Goal: Task Accomplishment & Management: Manage account settings

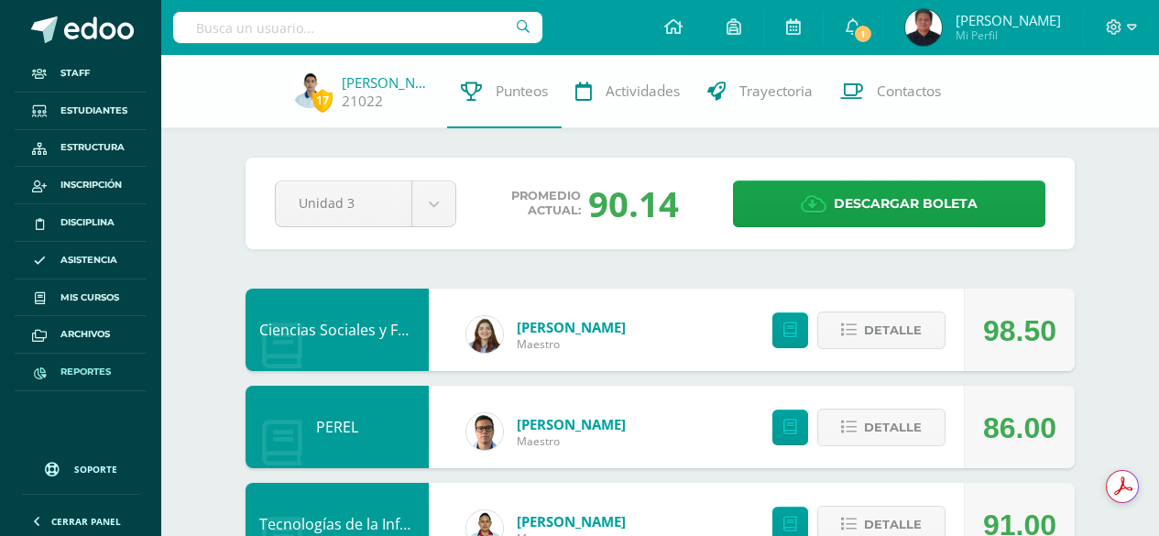
click at [100, 374] on span "Reportes" at bounding box center [85, 372] width 50 height 15
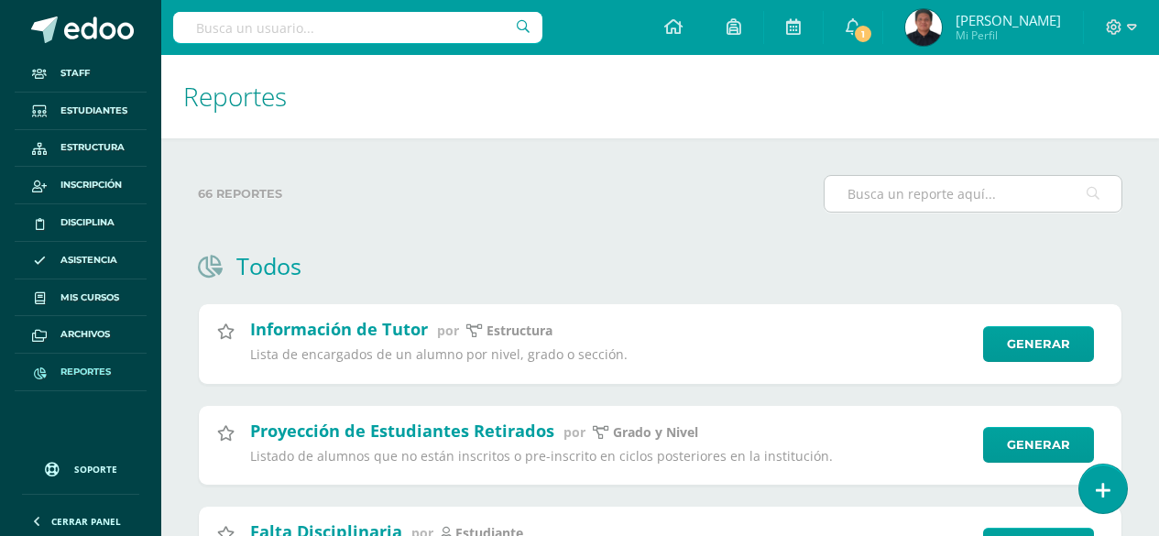
click at [939, 212] on div at bounding box center [973, 194] width 299 height 38
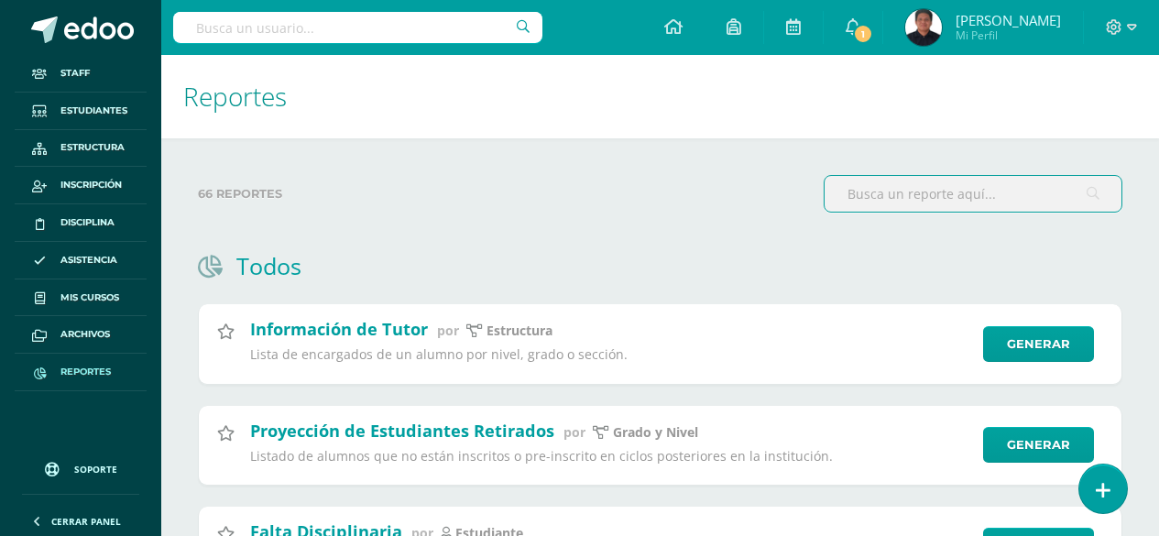
click at [931, 183] on input "text" at bounding box center [973, 194] width 297 height 36
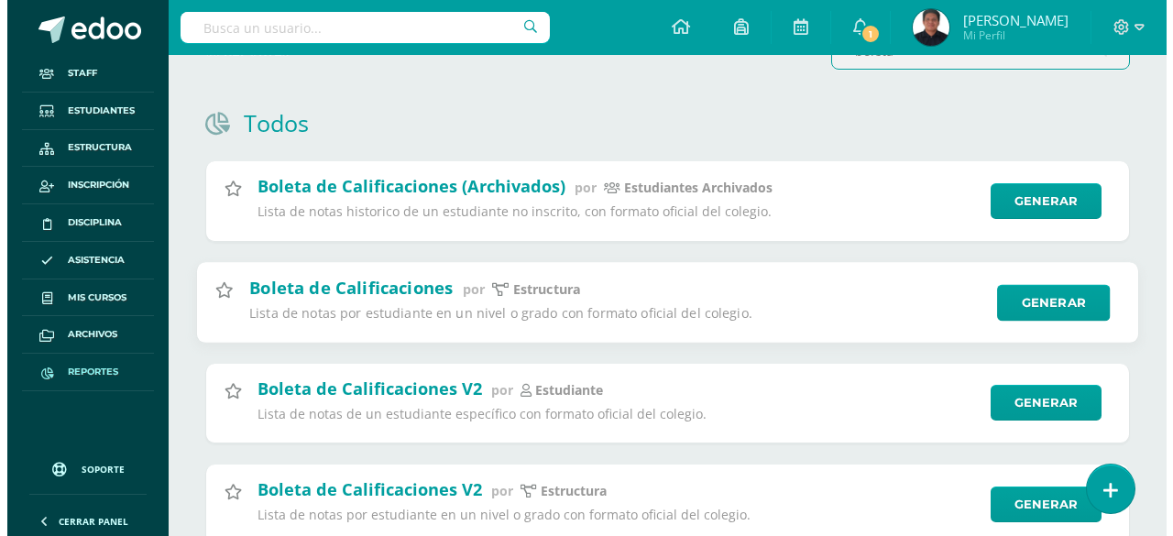
scroll to position [183, 0]
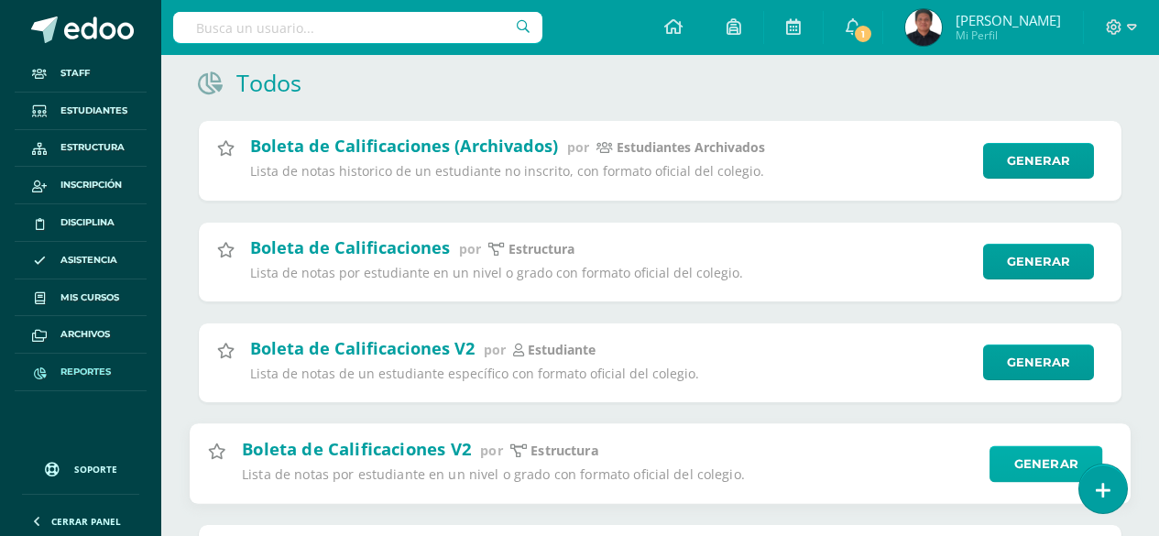
type input "boleta"
click at [1018, 467] on link "Generar" at bounding box center [1046, 463] width 113 height 37
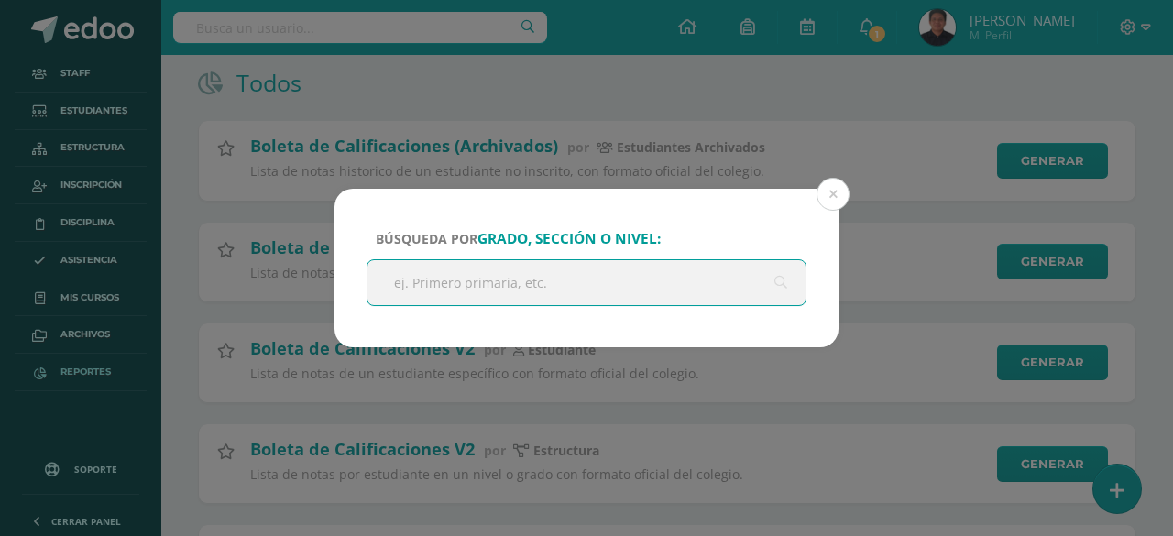
click at [477, 300] on input "text" at bounding box center [587, 282] width 438 height 45
type input "primero básico"
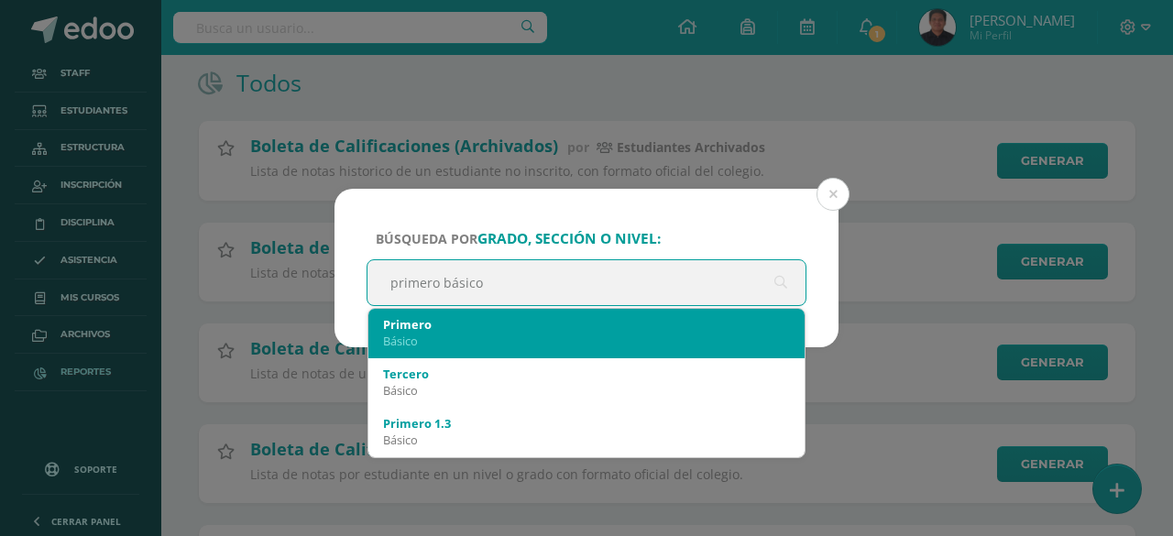
click at [435, 325] on div "Primero" at bounding box center [586, 324] width 407 height 16
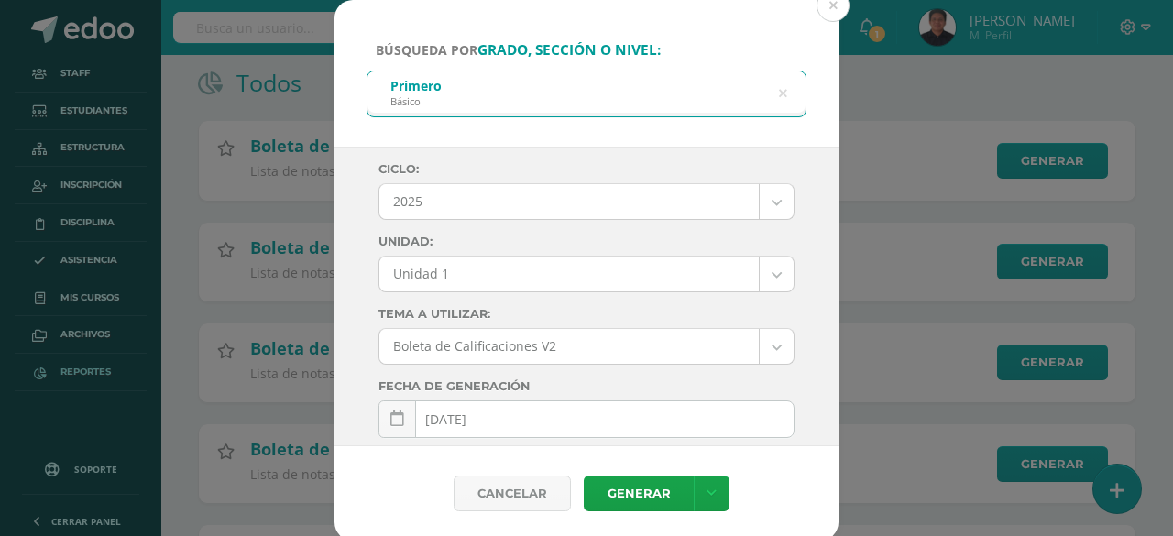
click at [507, 212] on body "Búsqueda por grado, sección o nivel: Primero Básico primero básico Ciclo: 2025 …" at bounding box center [586, 240] width 1173 height 846
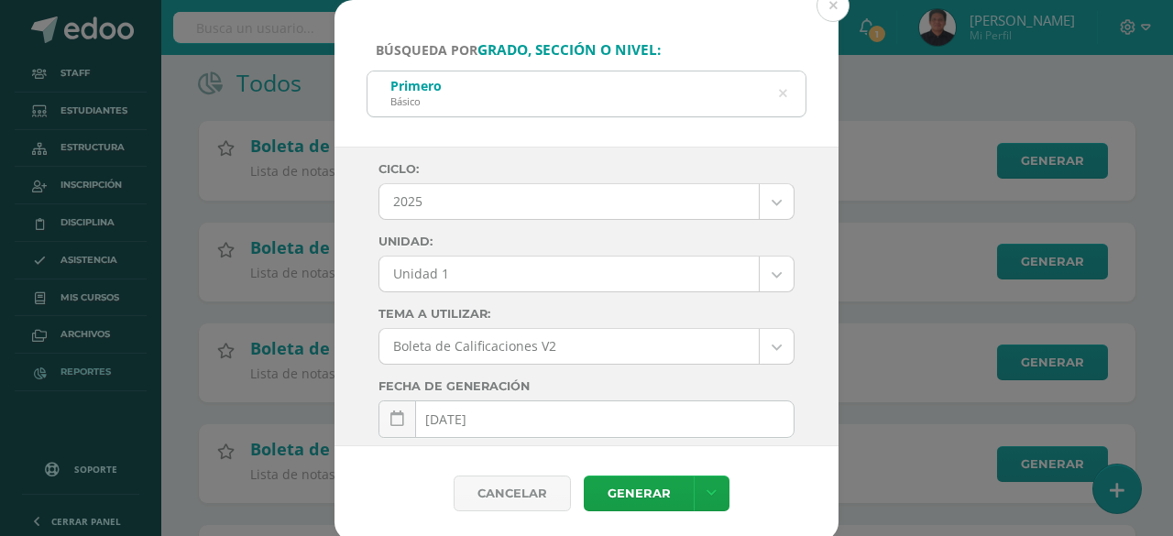
click at [507, 212] on body "Búsqueda por grado, sección o nivel: Primero Básico primero básico Ciclo: 2025 …" at bounding box center [586, 240] width 1173 height 846
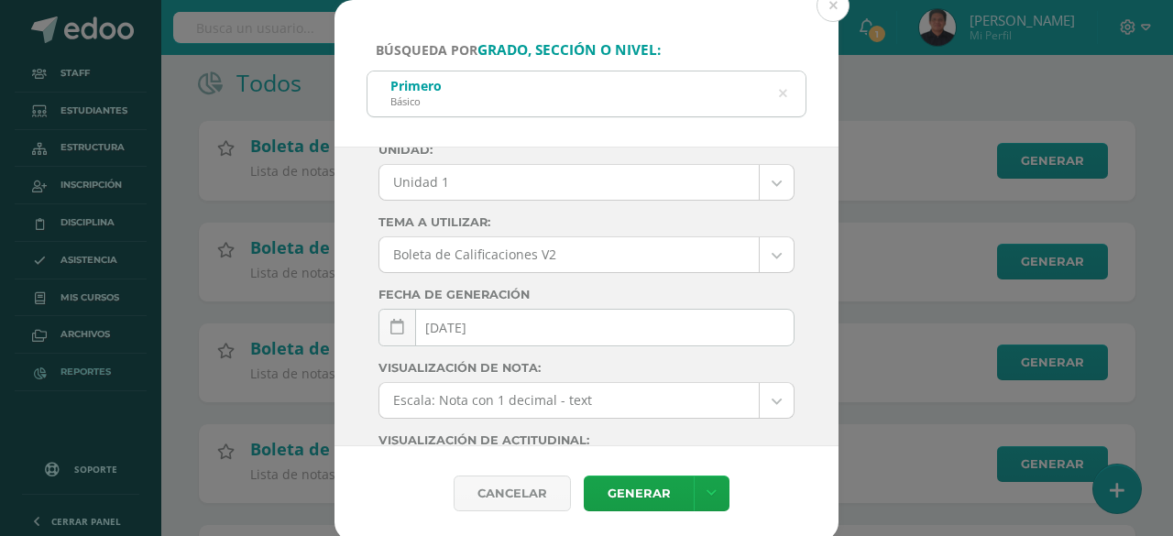
click at [496, 187] on body "Búsqueda por grado, sección o nivel: Primero Básico primero básico Ciclo: 2025 …" at bounding box center [586, 240] width 1173 height 846
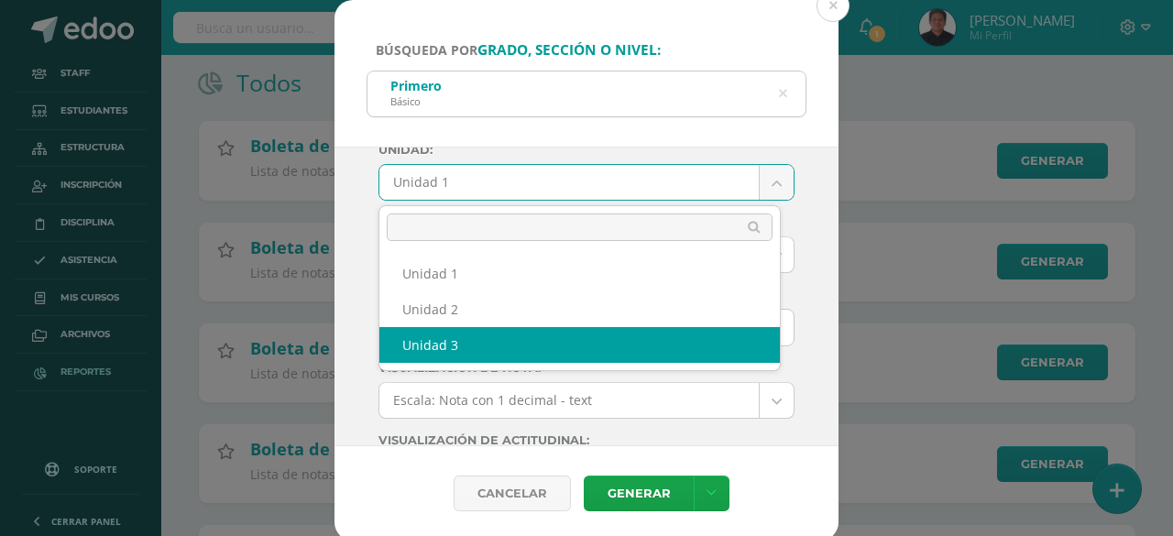
select select "Unidad 3"
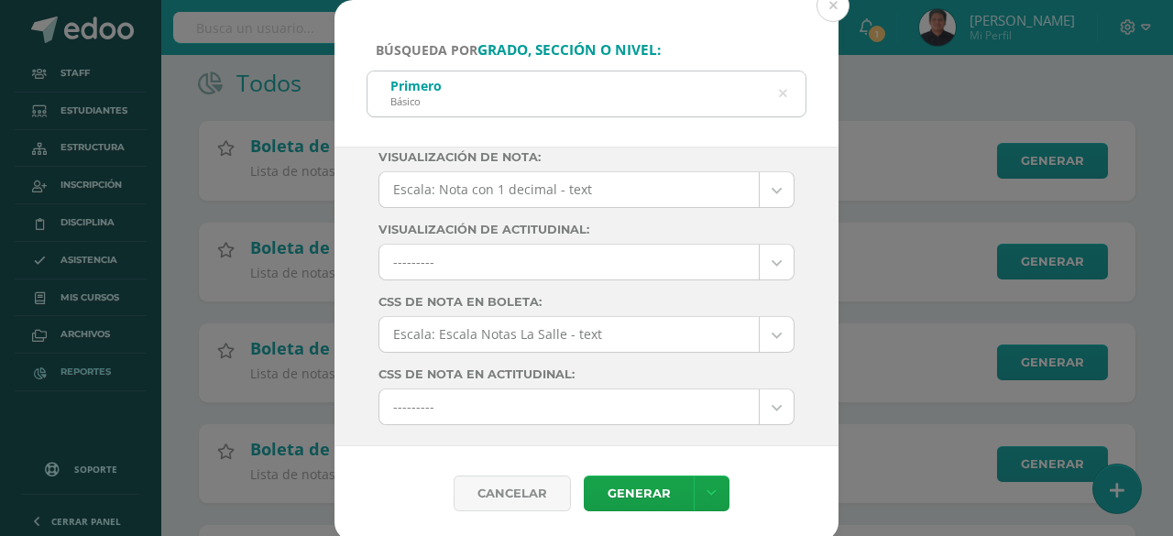
scroll to position [346, 0]
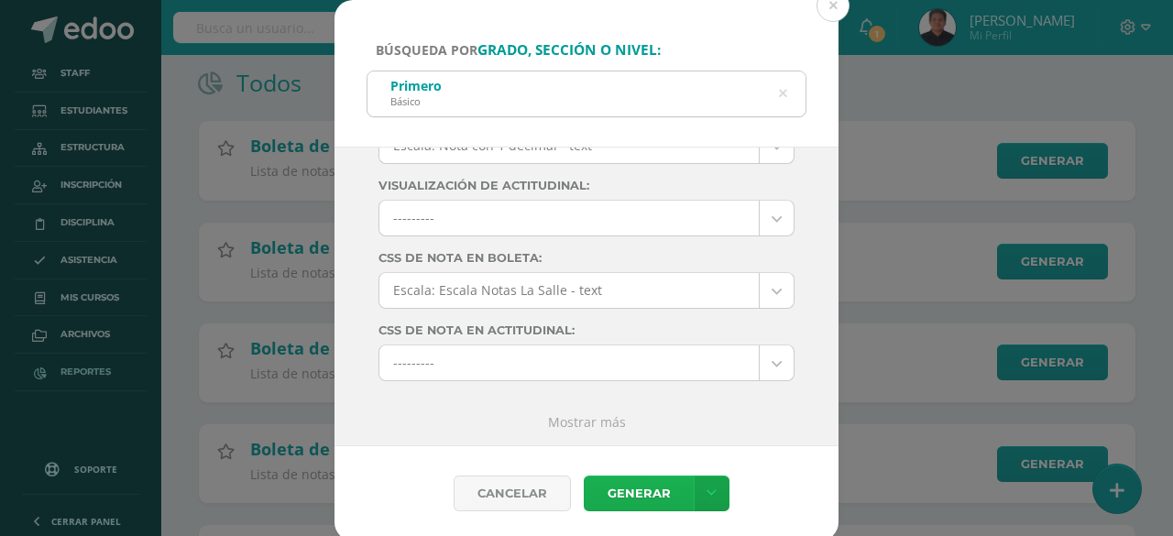
click at [613, 486] on link "Generar" at bounding box center [639, 494] width 110 height 36
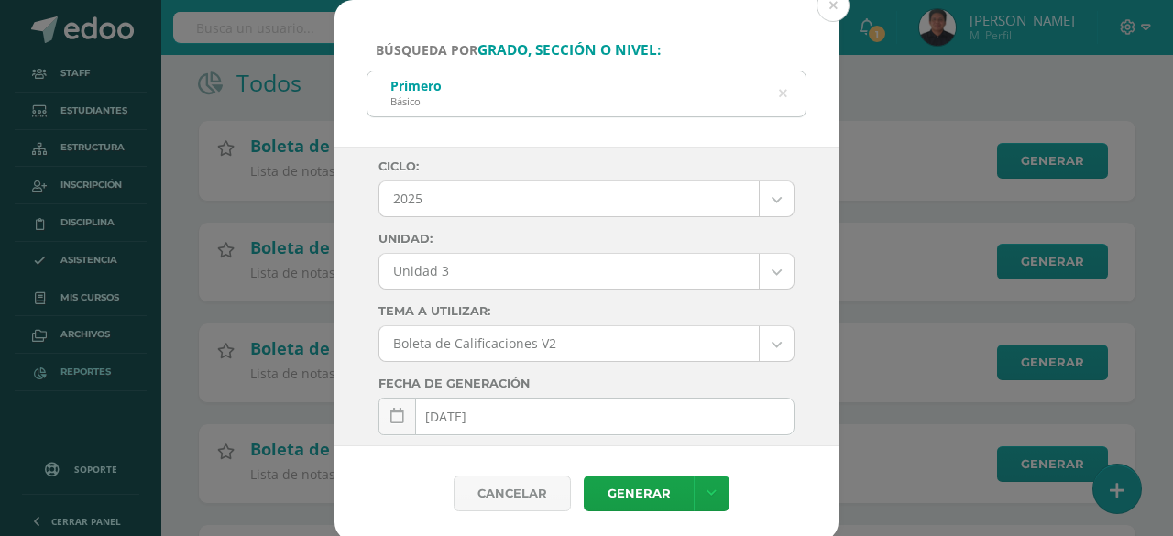
scroll to position [0, 0]
click at [784, 94] on icon at bounding box center [782, 93] width 38 height 38
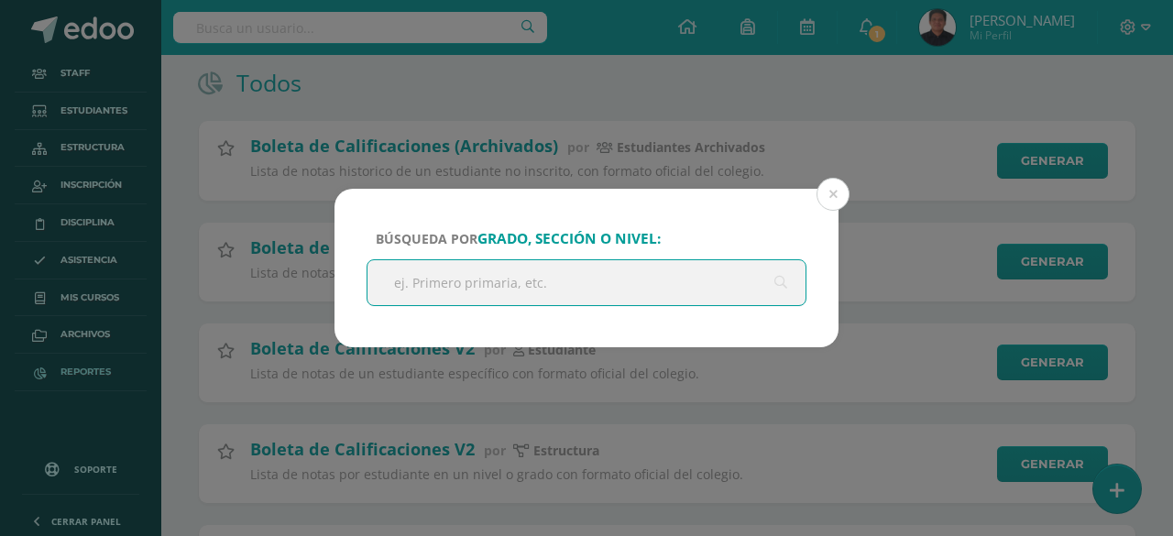
click at [475, 278] on input "text" at bounding box center [587, 282] width 438 height 45
type input "Cuarto"
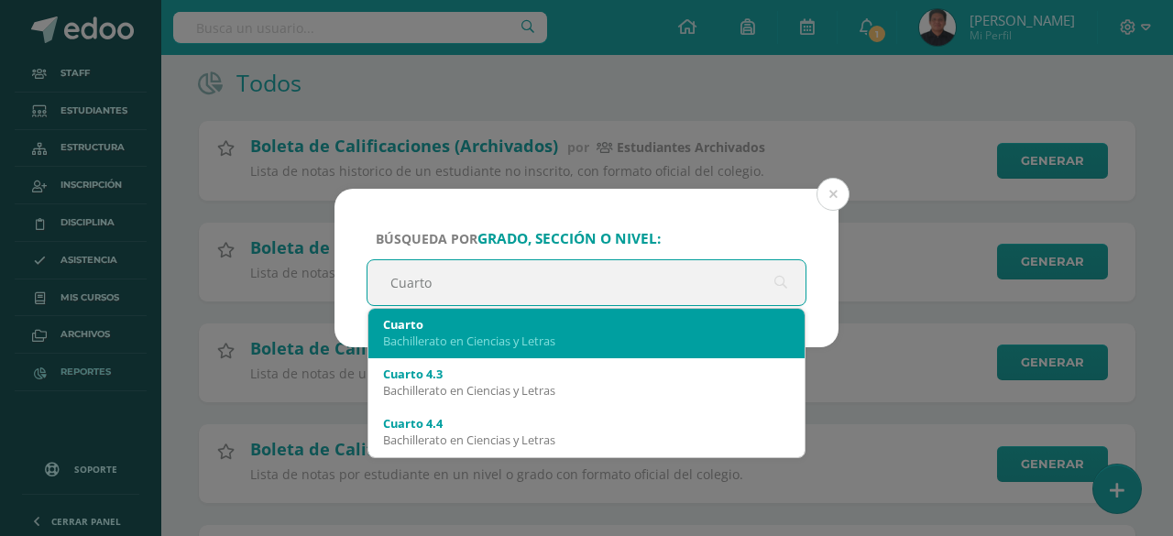
drag, startPoint x: 506, startPoint y: 308, endPoint x: 466, endPoint y: 331, distance: 46.4
click at [466, 331] on span "Cuarto Bachillerato en Ciencias y Letras Cuarto 4.3 Bachillerato en Ciencias y …" at bounding box center [587, 383] width 438 height 150
click at [466, 331] on div "Cuarto" at bounding box center [586, 324] width 407 height 16
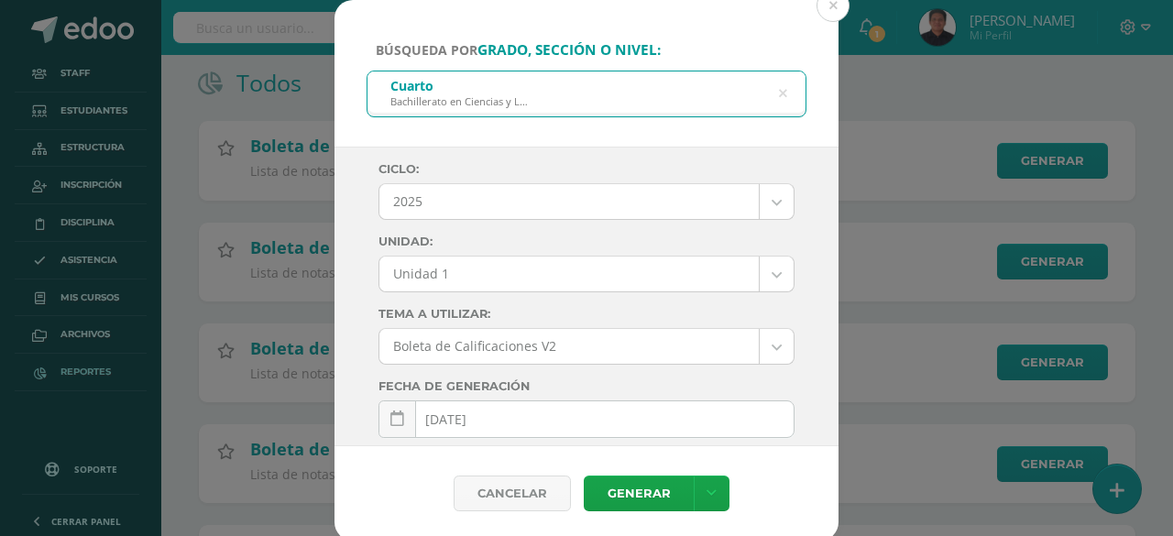
click at [511, 270] on body "Búsqueda por grado, sección o nivel: Cuarto Bachillerato en Ciencias y Letras C…" at bounding box center [586, 240] width 1173 height 846
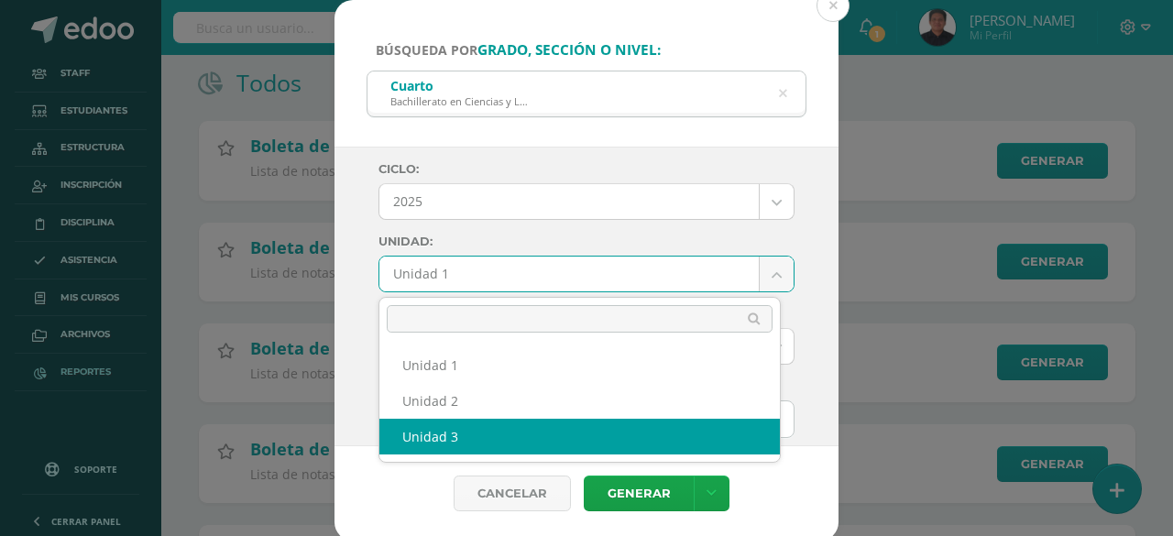
select select "Unidad 3"
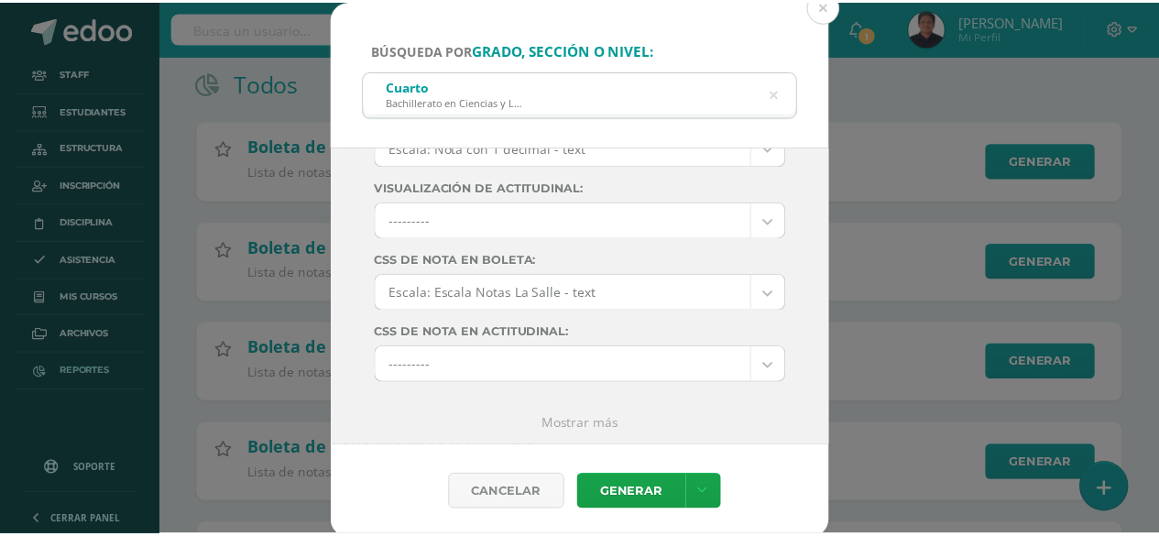
scroll to position [346, 0]
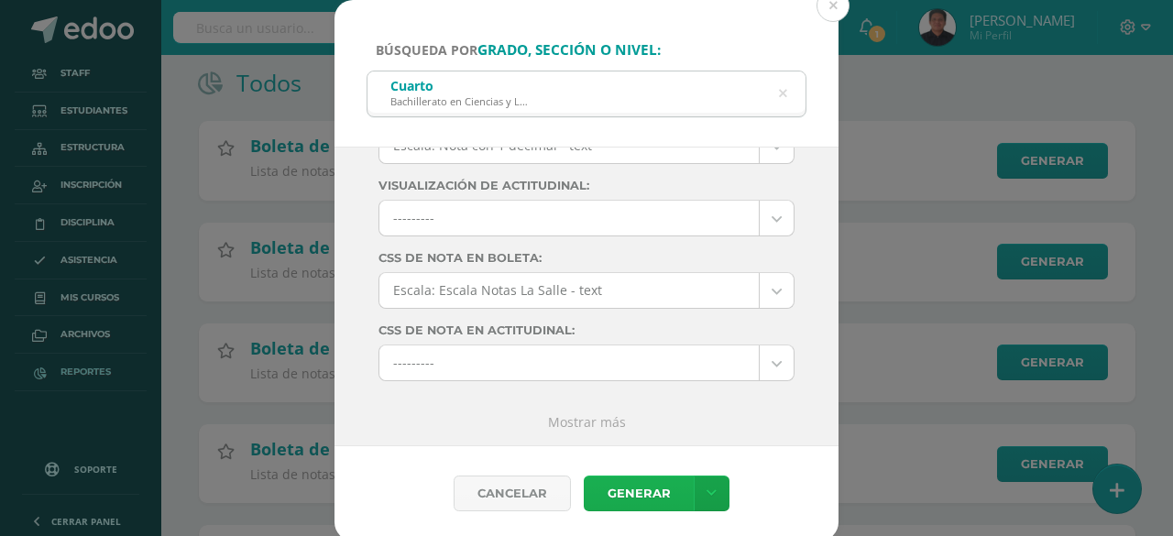
click at [649, 489] on link "Generar" at bounding box center [639, 494] width 110 height 36
click at [841, 16] on button at bounding box center [833, 5] width 33 height 33
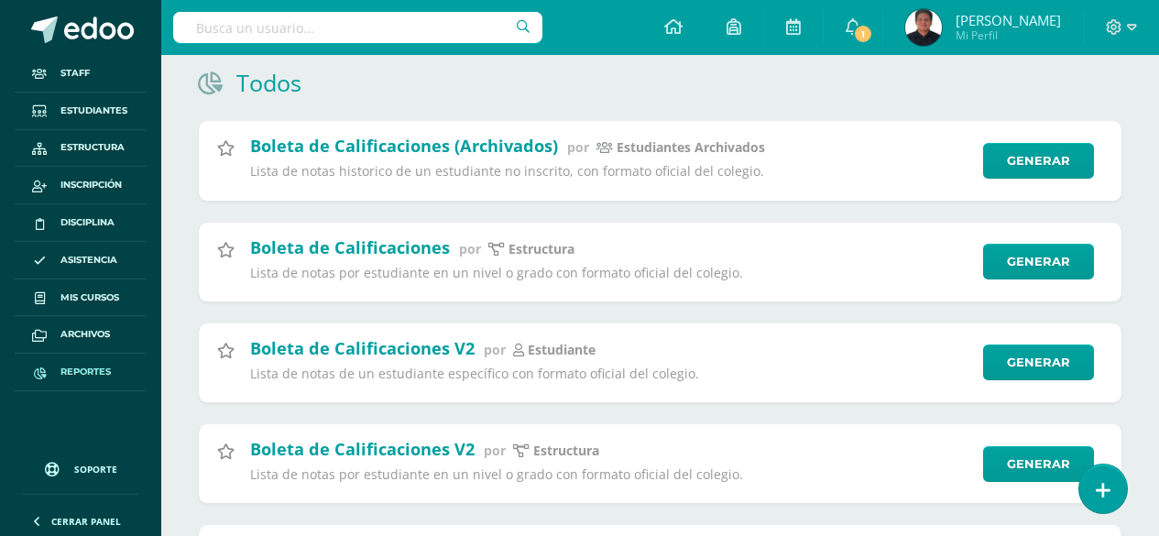
click at [291, 30] on input "text" at bounding box center [357, 27] width 369 height 31
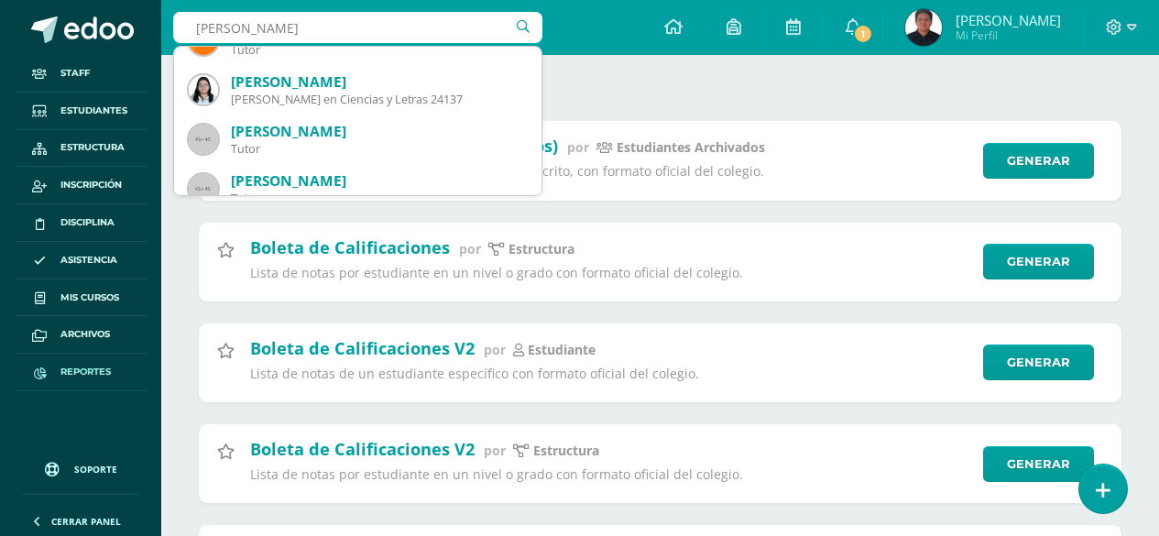
scroll to position [183, 0]
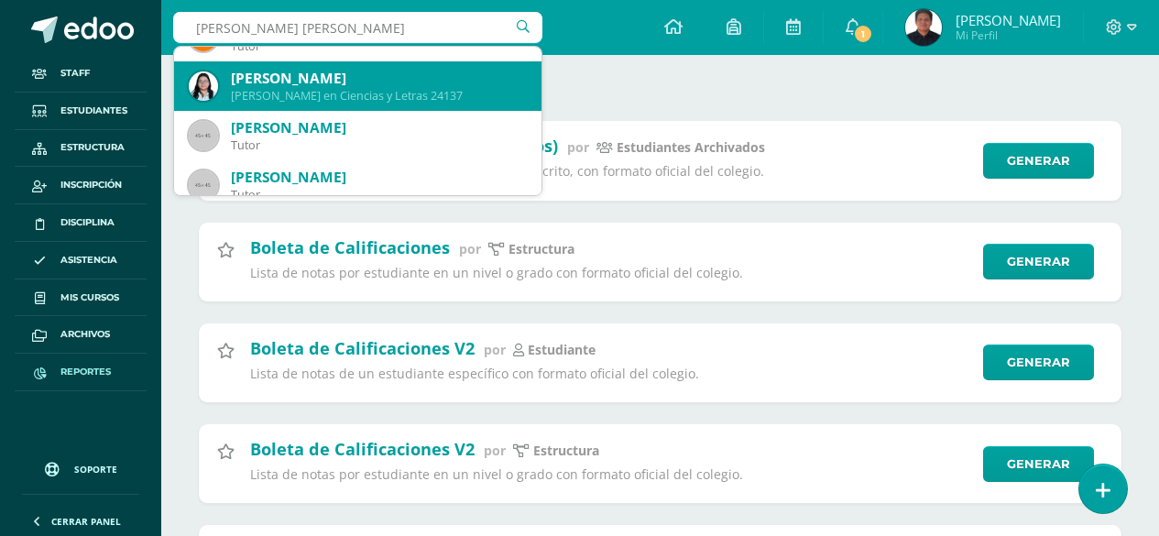
type input "Pinto Caballero"
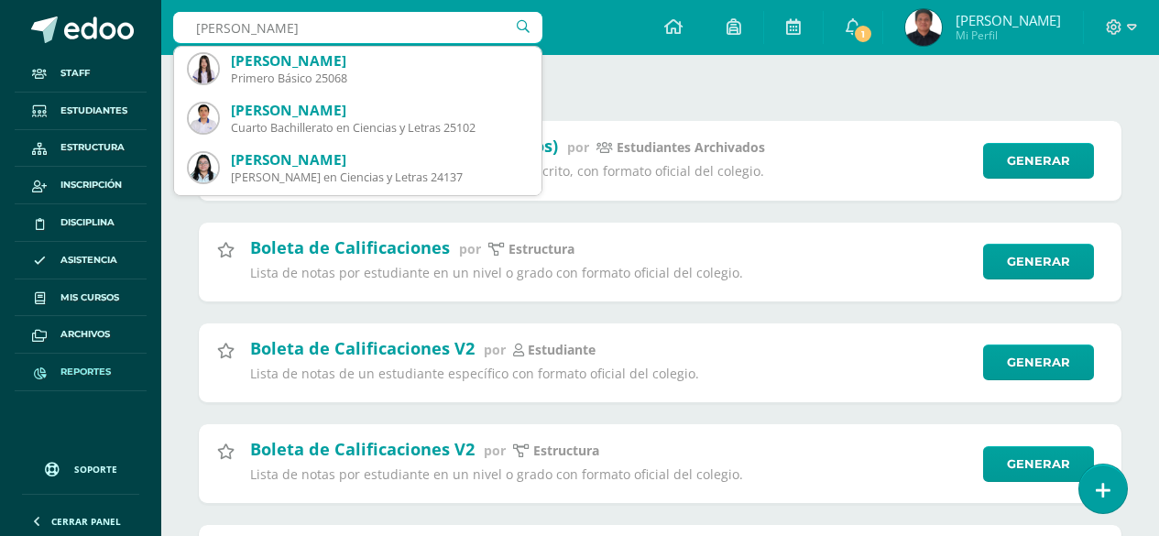
scroll to position [0, 0]
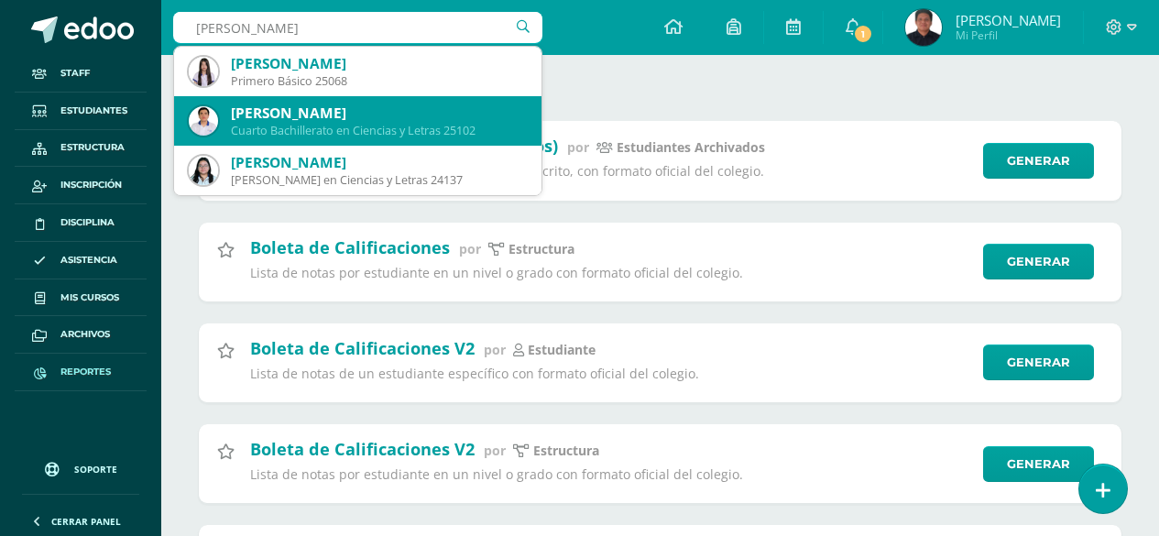
click at [370, 113] on div "Melvin José Pinto Caballero" at bounding box center [379, 113] width 296 height 19
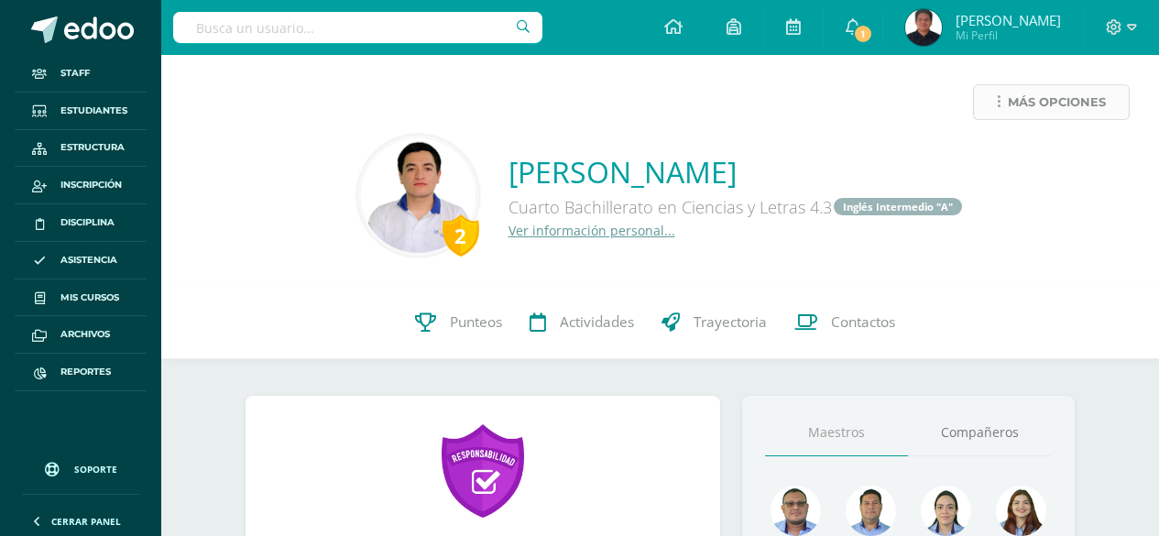
click at [1016, 93] on span "Más opciones" at bounding box center [1057, 102] width 98 height 34
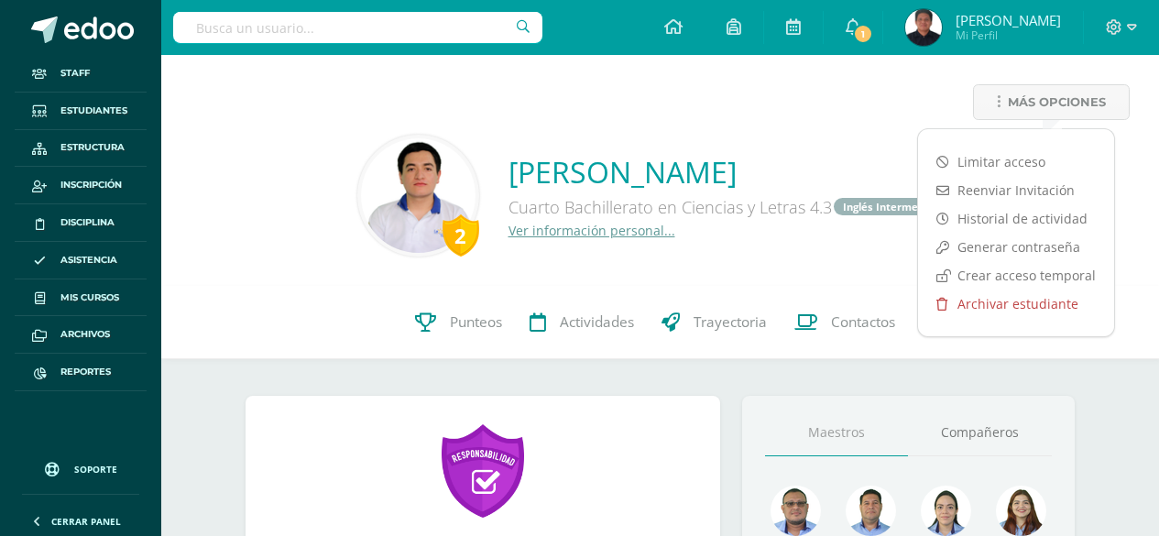
click at [998, 302] on link "Archivar estudiante" at bounding box center [1016, 304] width 196 height 28
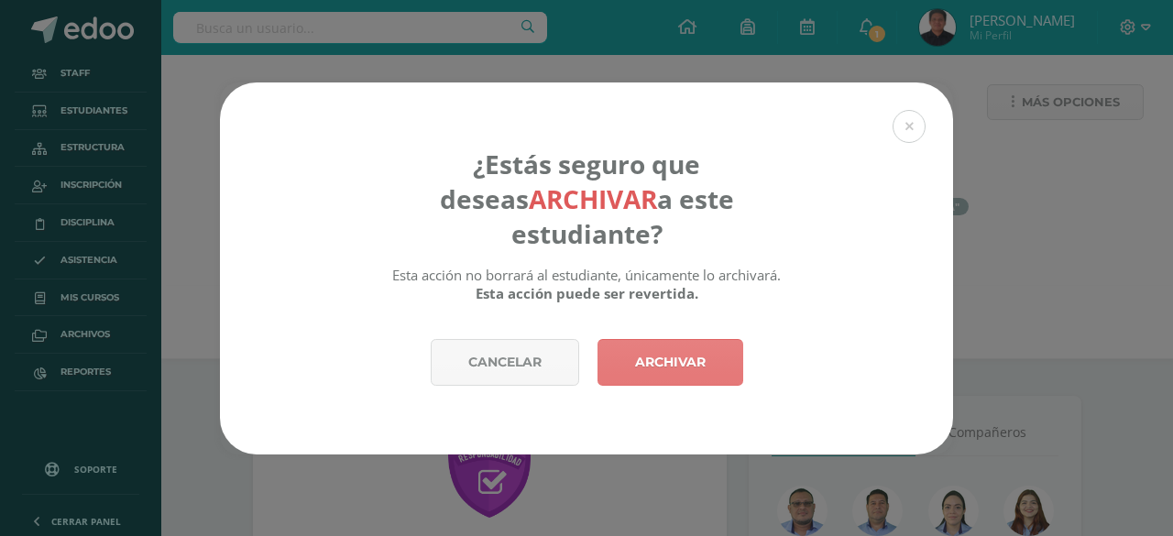
click at [687, 339] on link "Archivar" at bounding box center [671, 362] width 146 height 47
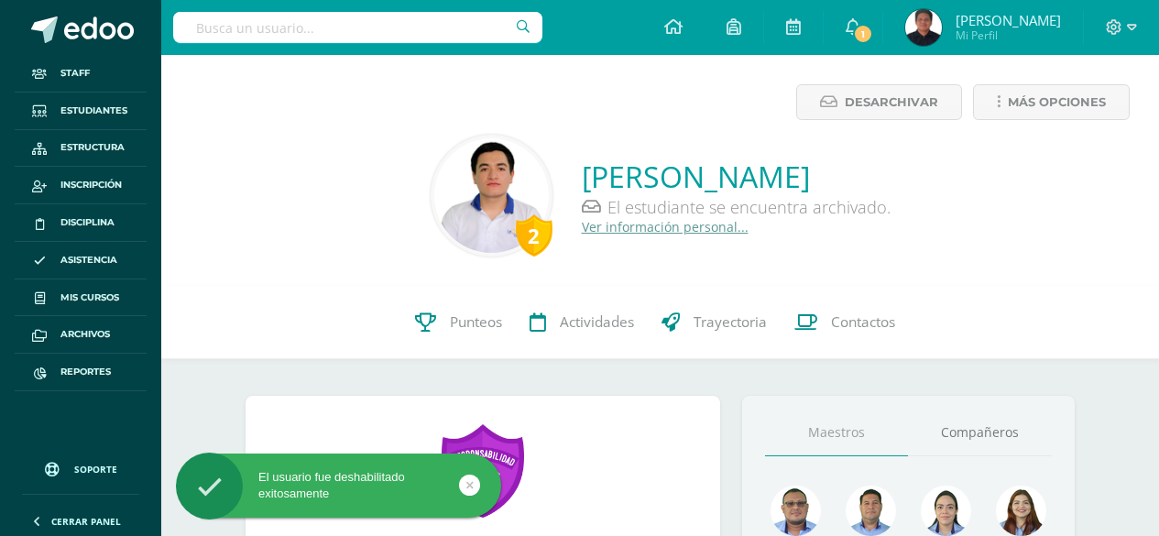
click at [284, 22] on input "text" at bounding box center [357, 27] width 369 height 31
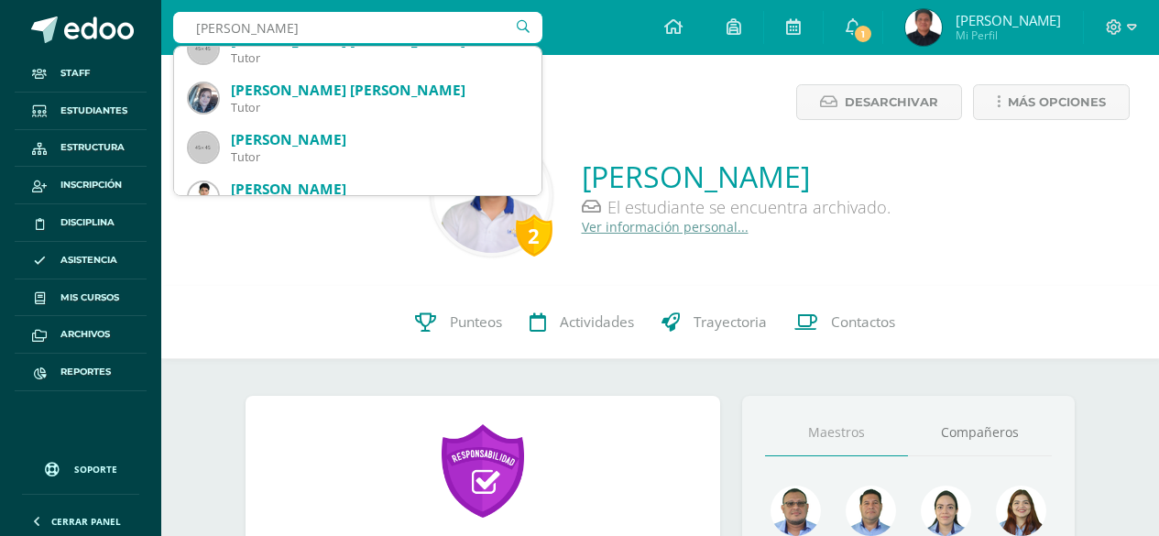
scroll to position [367, 0]
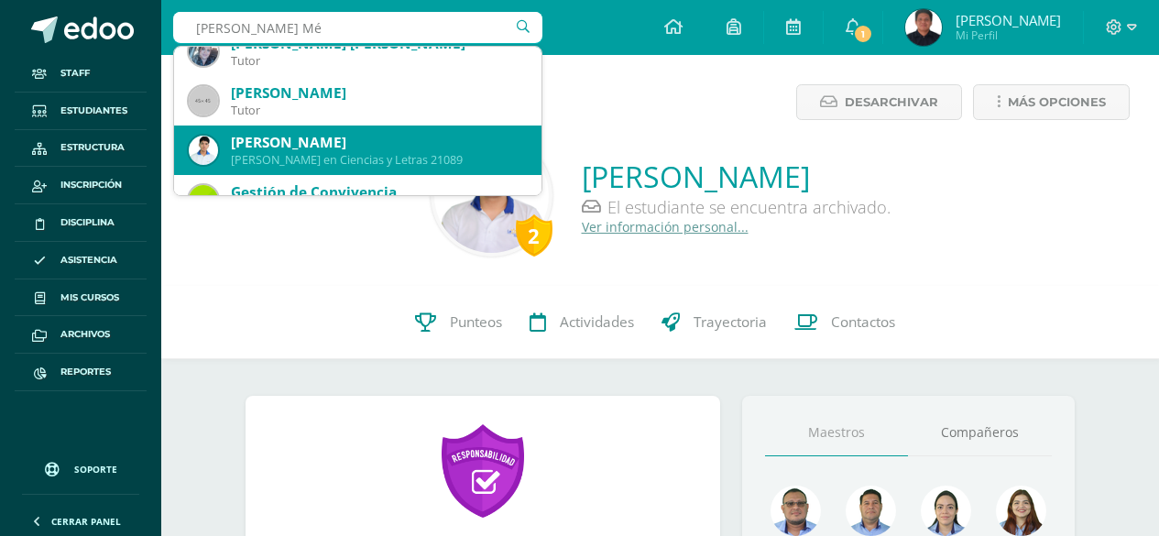
type input "Esquivel Mén"
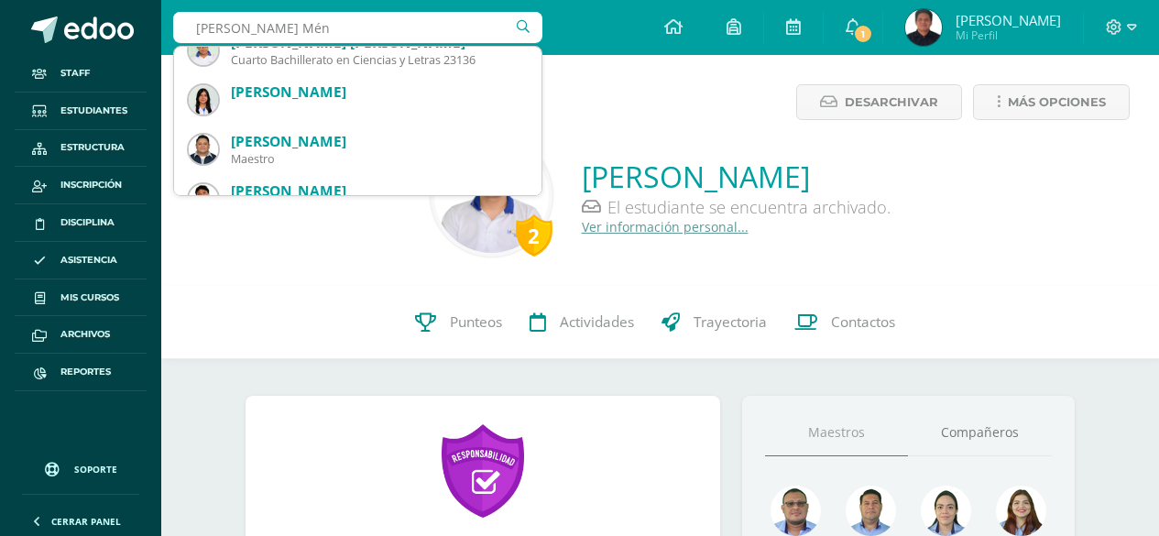
scroll to position [0, 0]
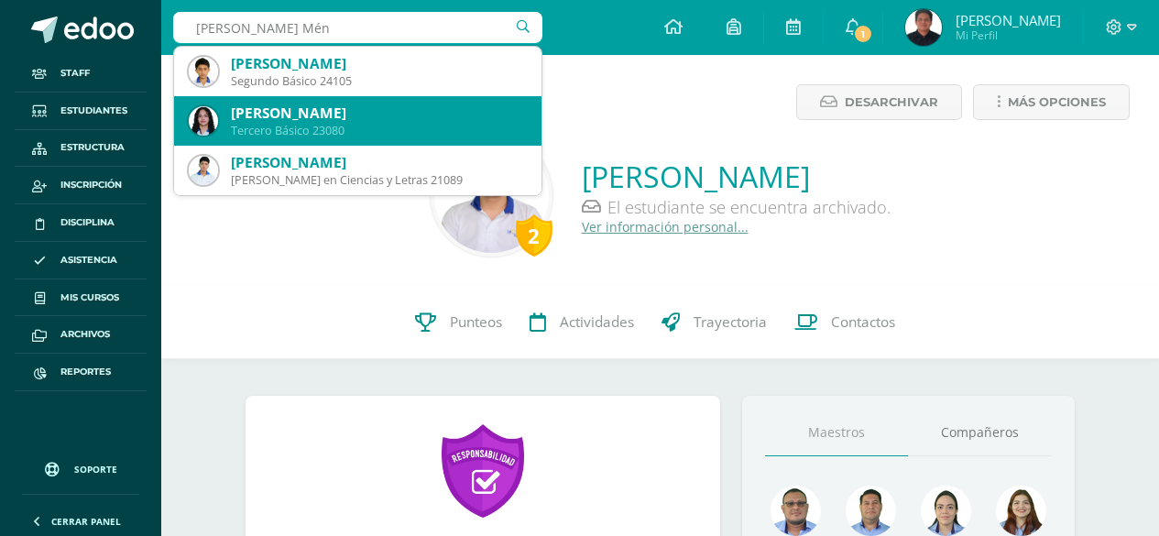
click at [349, 115] on div "Mariángel Esquivel Méndez" at bounding box center [379, 113] width 296 height 19
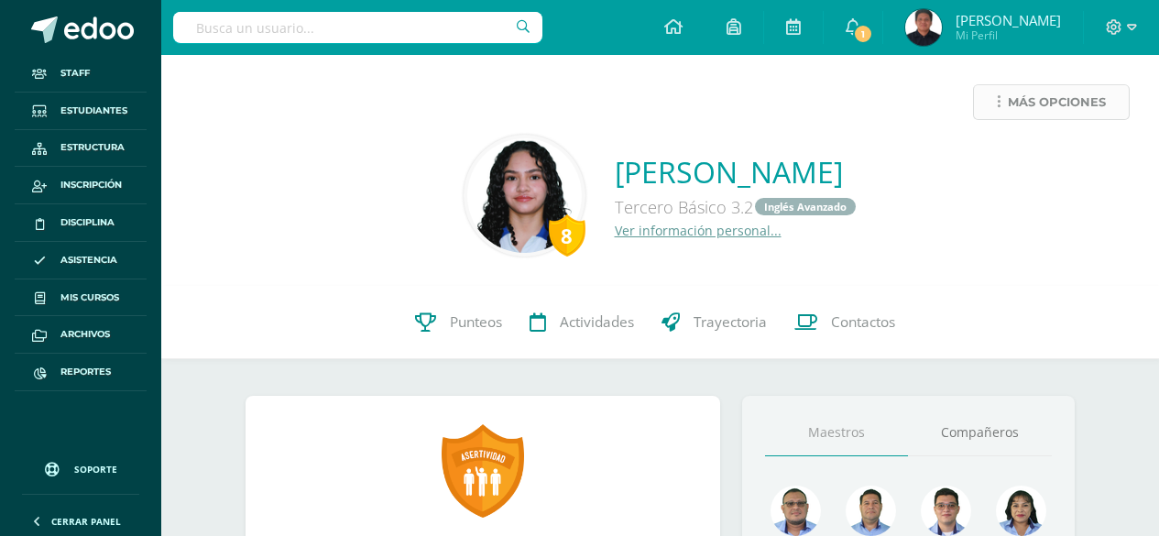
drag, startPoint x: 0, startPoint y: 0, endPoint x: 1086, endPoint y: 91, distance: 1089.9
click at [1086, 91] on span "Más opciones" at bounding box center [1057, 102] width 98 height 34
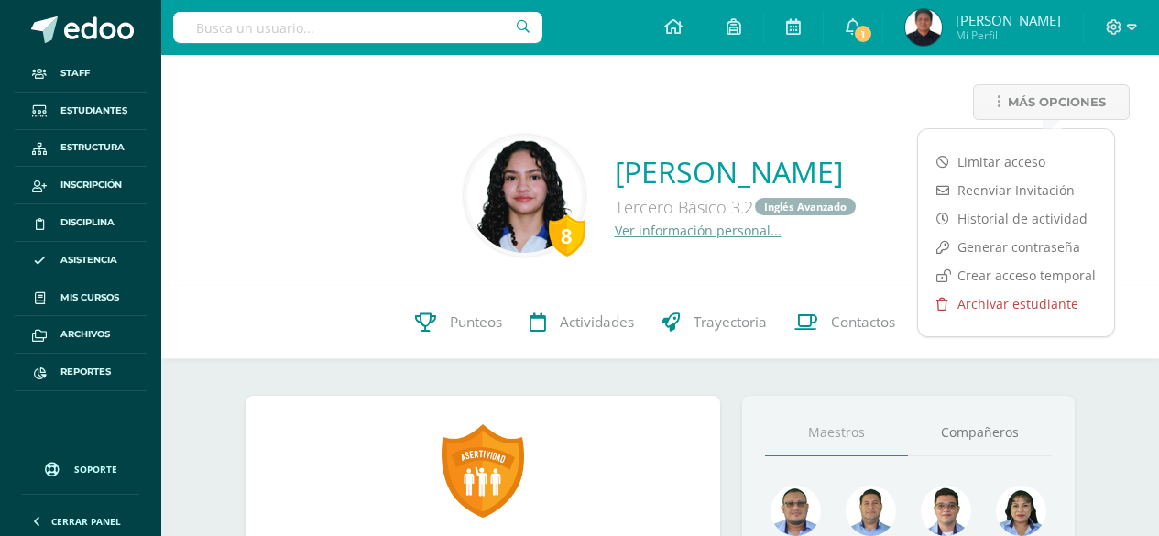
click at [1013, 312] on link "Archivar estudiante" at bounding box center [1016, 304] width 196 height 28
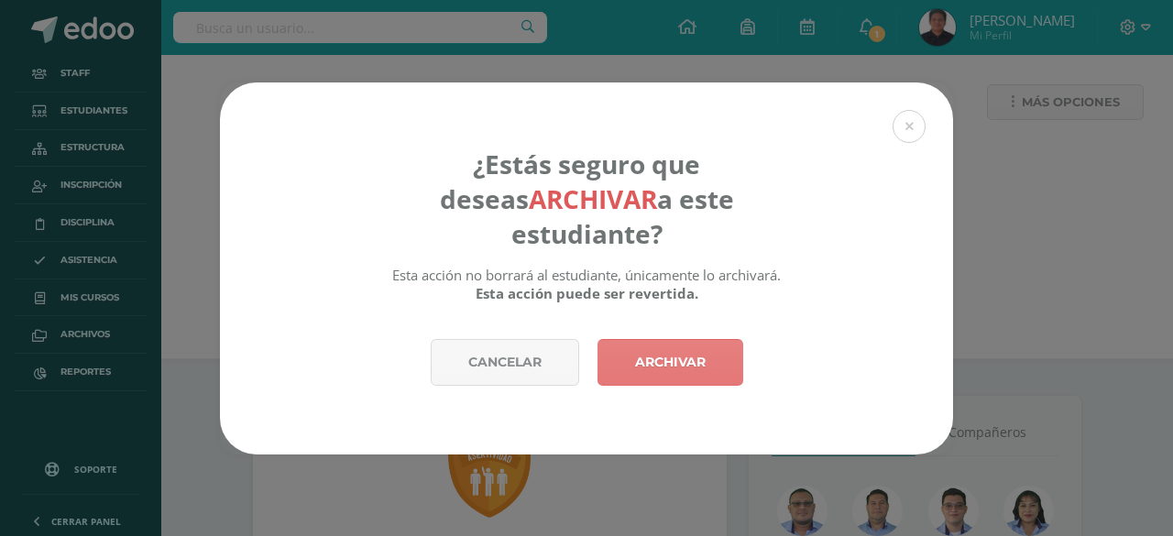
click at [691, 339] on link "Archivar" at bounding box center [671, 362] width 146 height 47
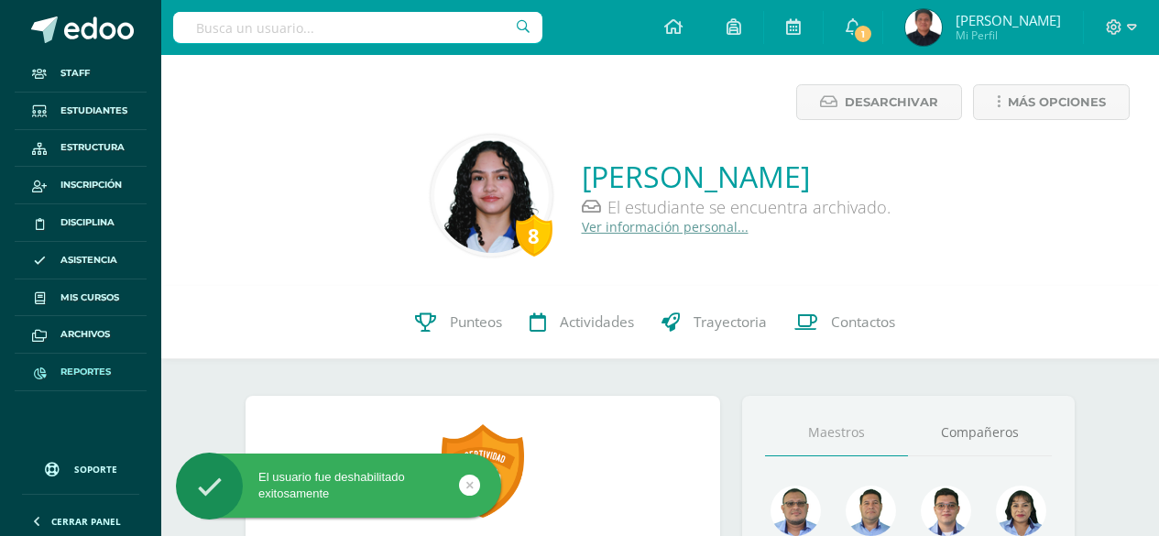
click at [92, 369] on span "Reportes" at bounding box center [85, 372] width 50 height 15
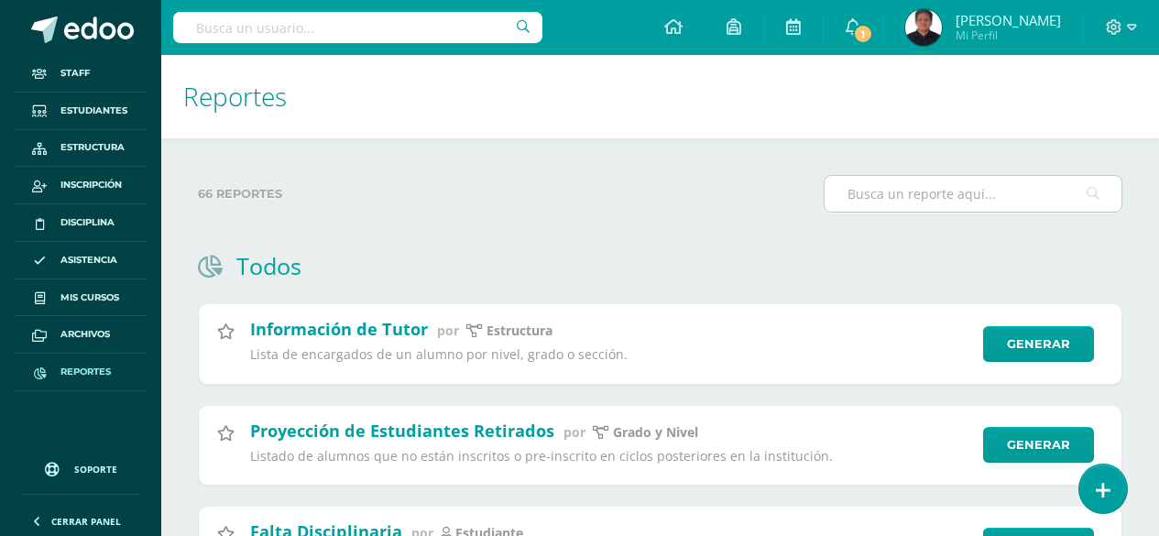
click at [899, 183] on input "text" at bounding box center [973, 194] width 297 height 36
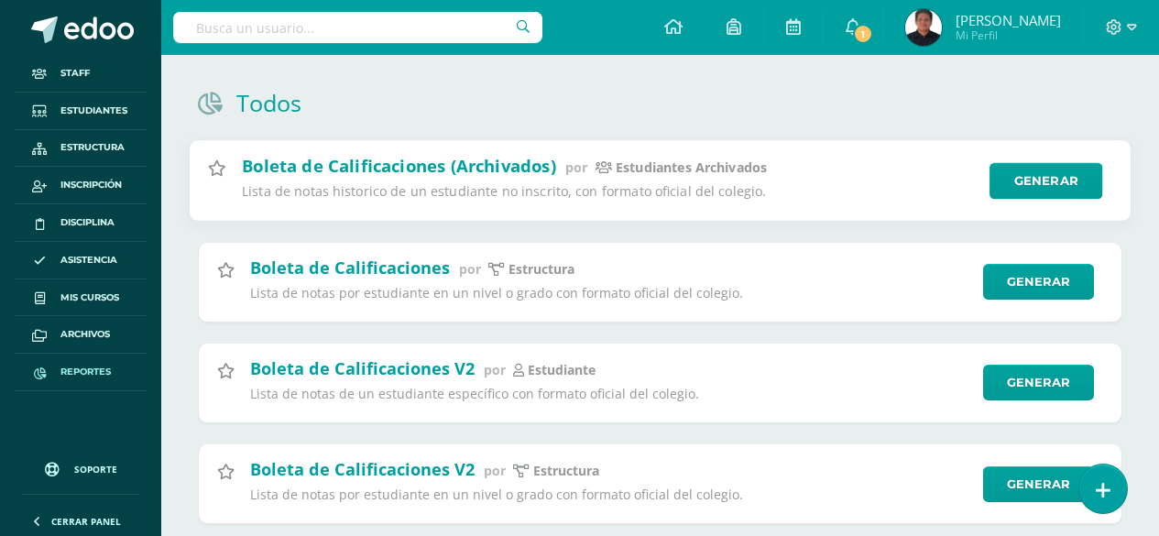
scroll to position [183, 0]
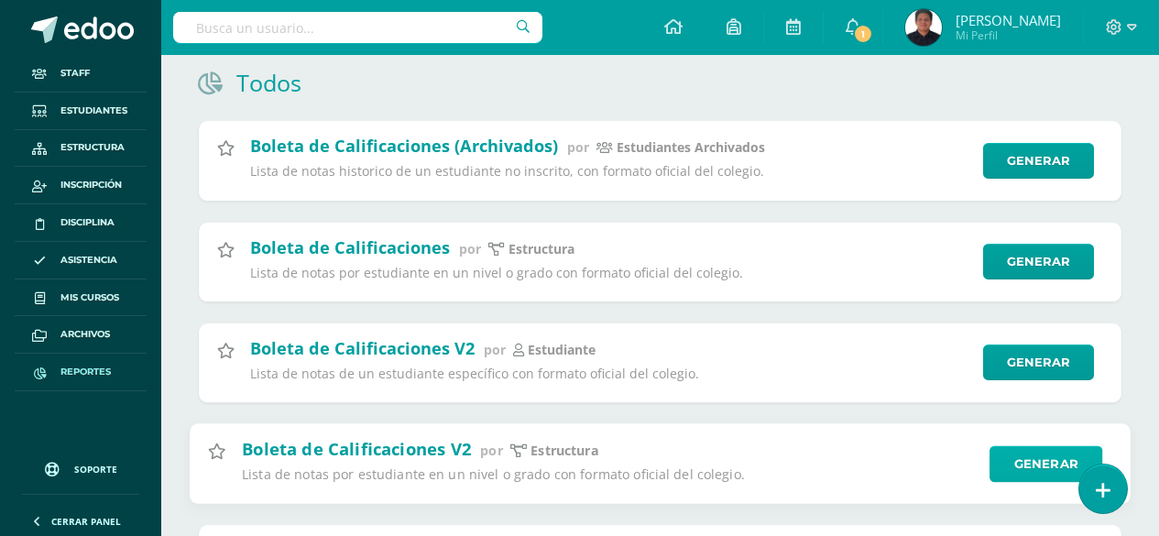
type input "boleta"
click at [1016, 475] on link "Generar" at bounding box center [1046, 463] width 113 height 37
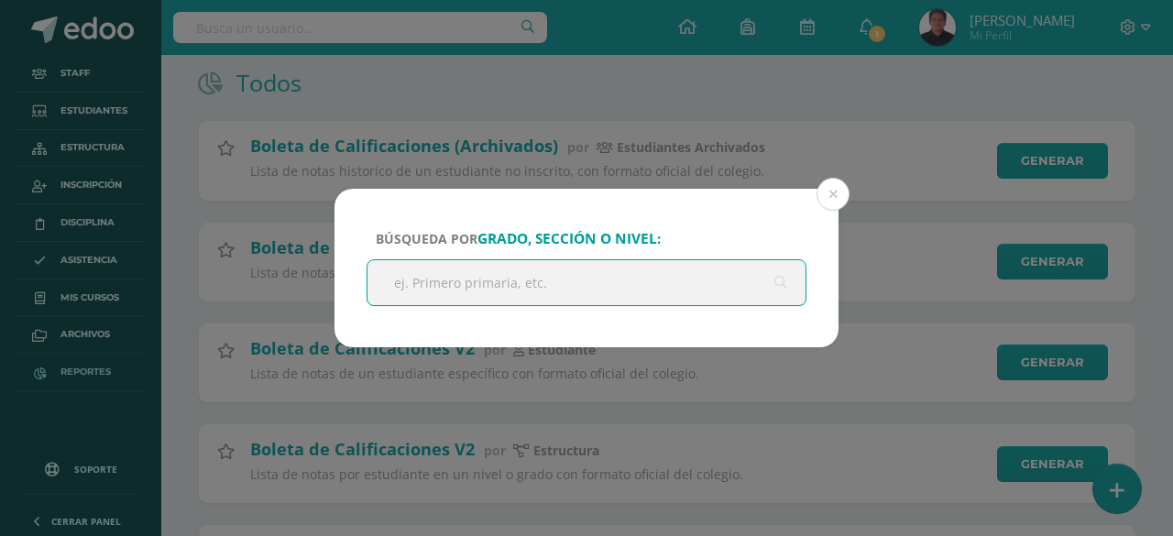
click at [441, 297] on input "text" at bounding box center [587, 282] width 438 height 45
type input "Cuarto"
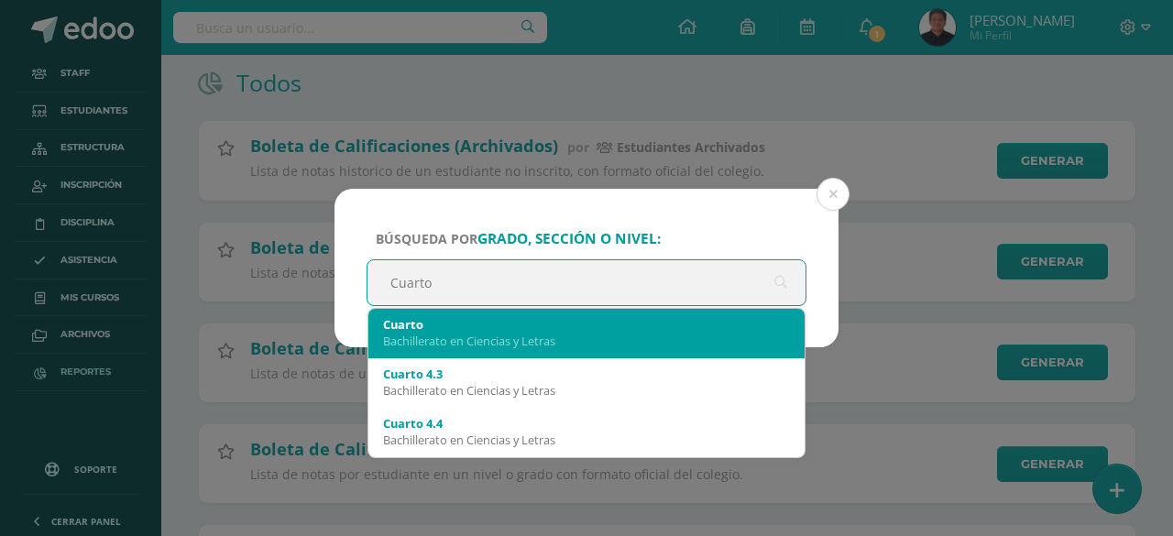
click at [487, 333] on div "Bachillerato en Ciencias y Letras" at bounding box center [586, 341] width 407 height 16
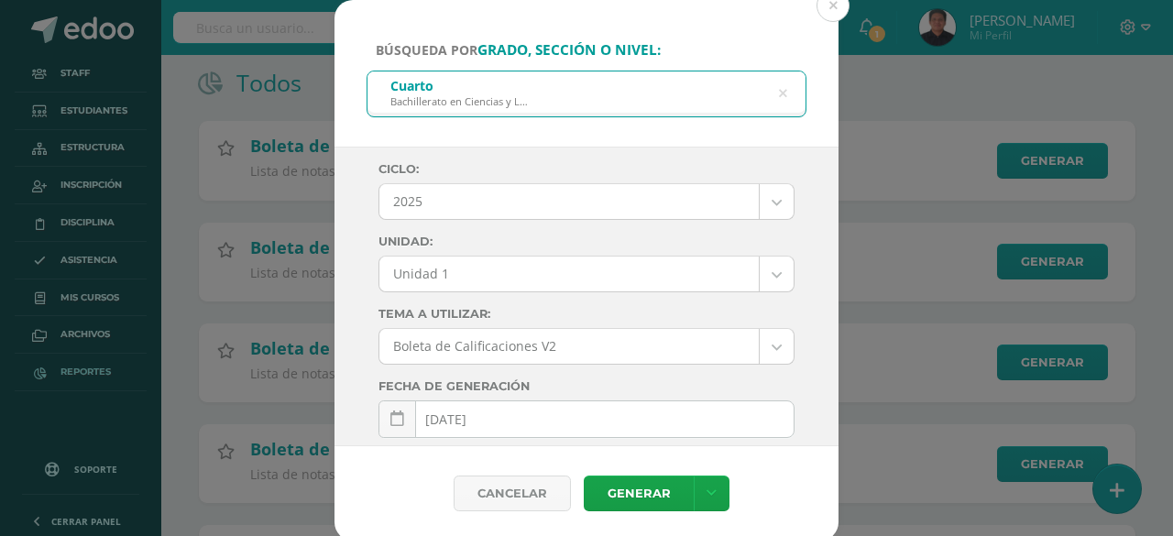
click at [518, 274] on body "Búsqueda por grado, sección o nivel: Cuarto Bachillerato en Ciencias y Letras C…" at bounding box center [586, 240] width 1173 height 846
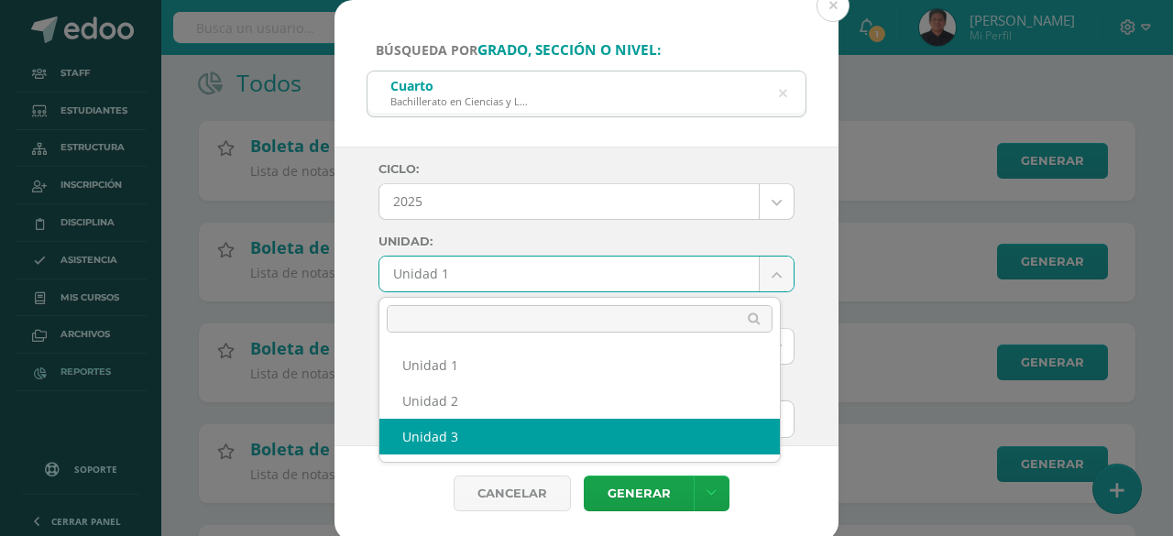
select select "Unidad 3"
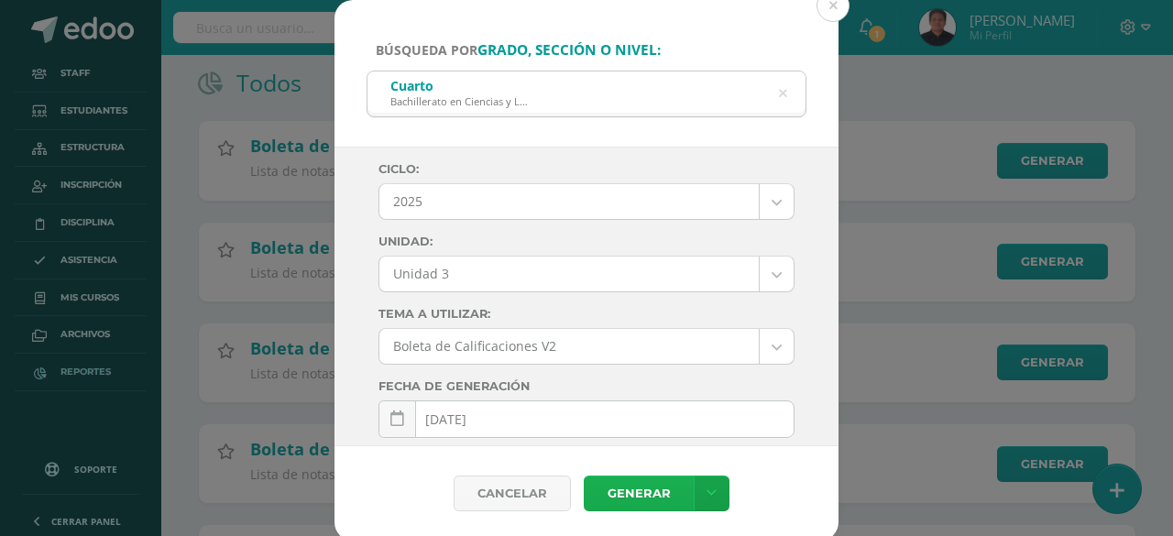
click at [643, 490] on link "Generar" at bounding box center [639, 494] width 110 height 36
click at [840, 5] on button at bounding box center [833, 5] width 33 height 33
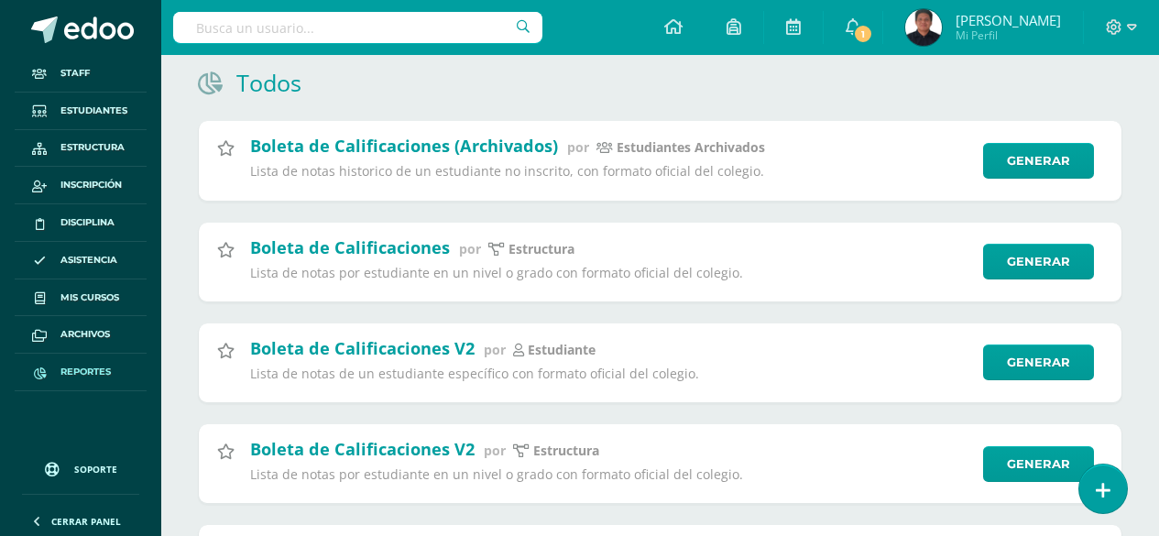
click at [438, 15] on input "text" at bounding box center [357, 27] width 369 height 31
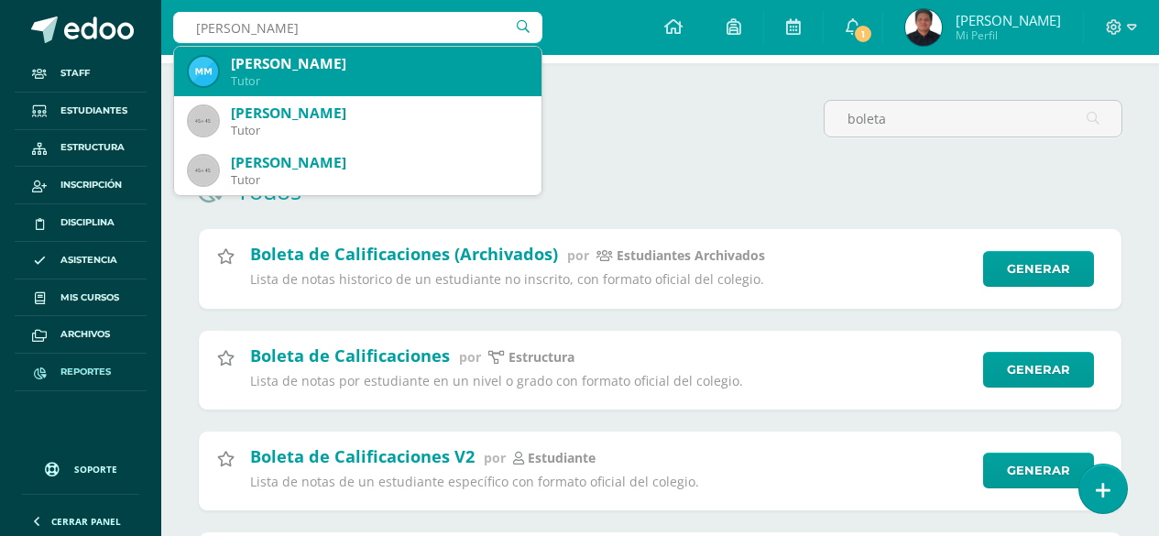
scroll to position [0, 0]
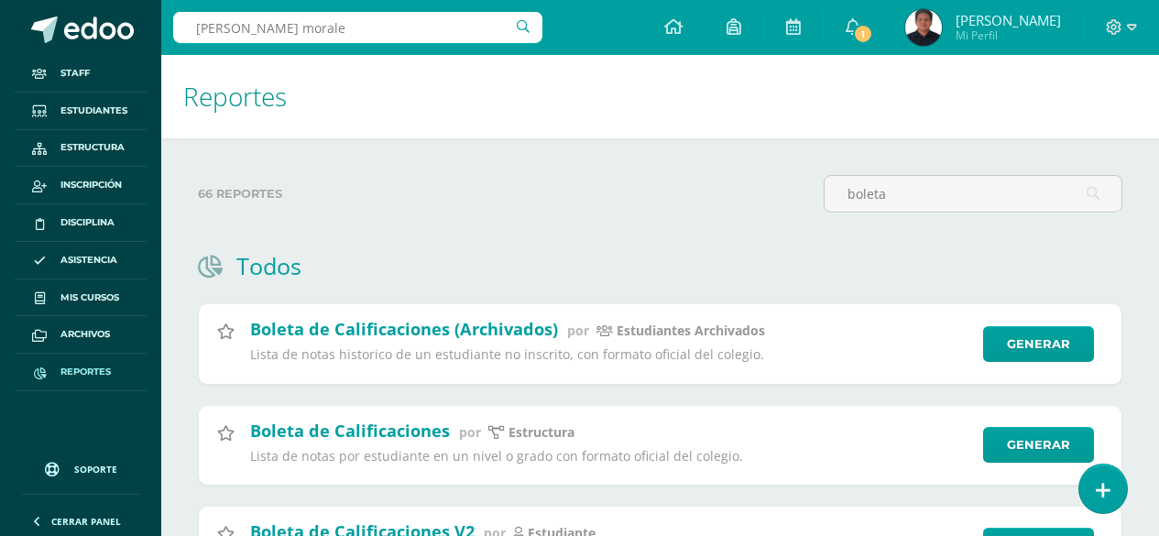
type input "herrera morales"
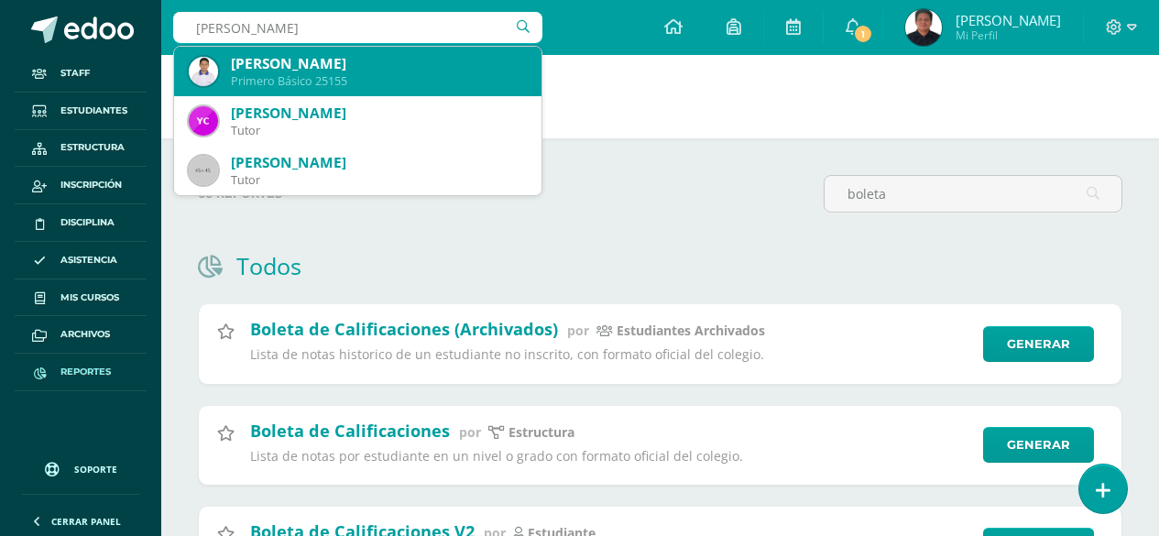
click at [347, 62] on div "[PERSON_NAME]" at bounding box center [379, 63] width 296 height 19
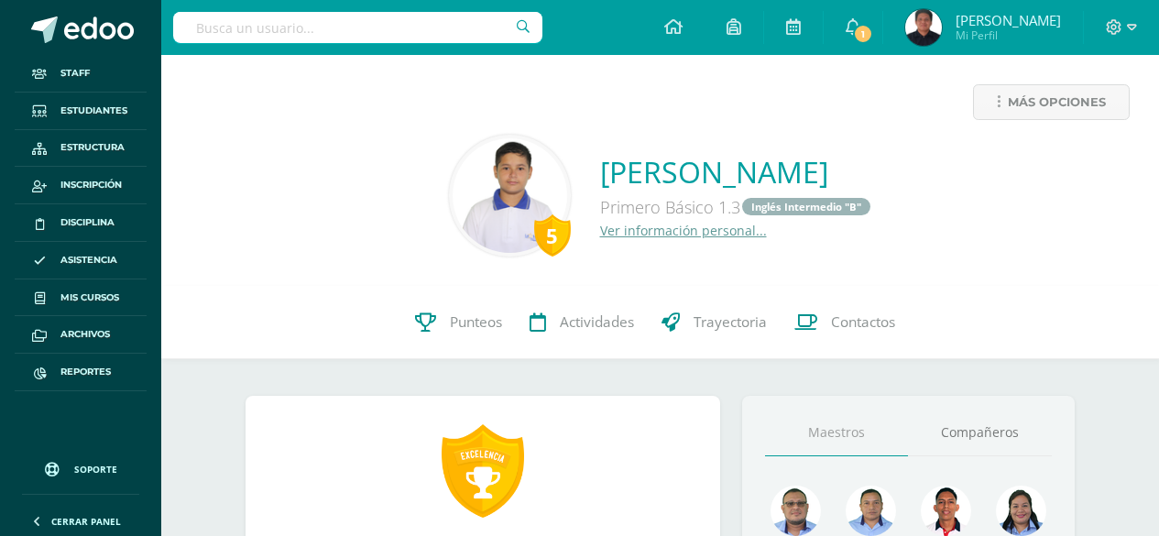
click at [1048, 120] on div "Más opciones" at bounding box center [660, 109] width 969 height 50
click at [1039, 115] on span "Más opciones" at bounding box center [1057, 102] width 98 height 34
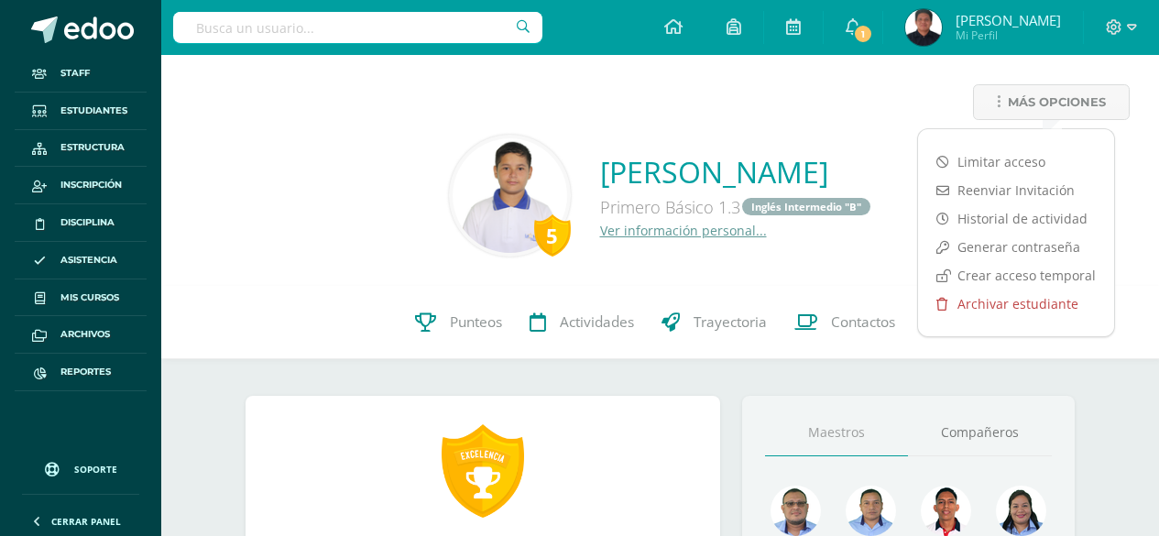
click at [994, 303] on link "Archivar estudiante" at bounding box center [1016, 304] width 196 height 28
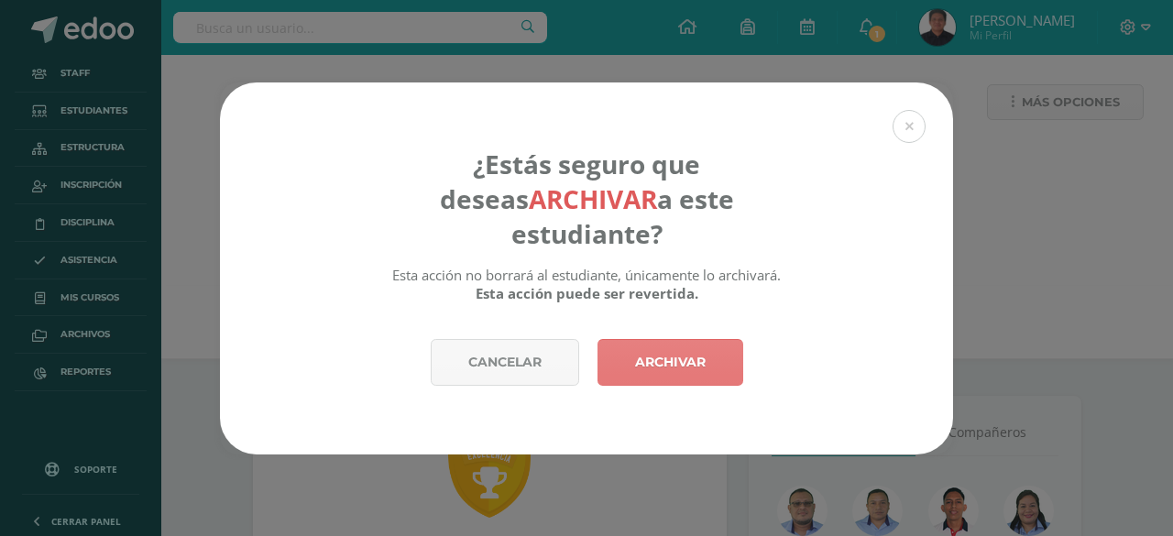
click at [632, 350] on link "Archivar" at bounding box center [671, 362] width 146 height 47
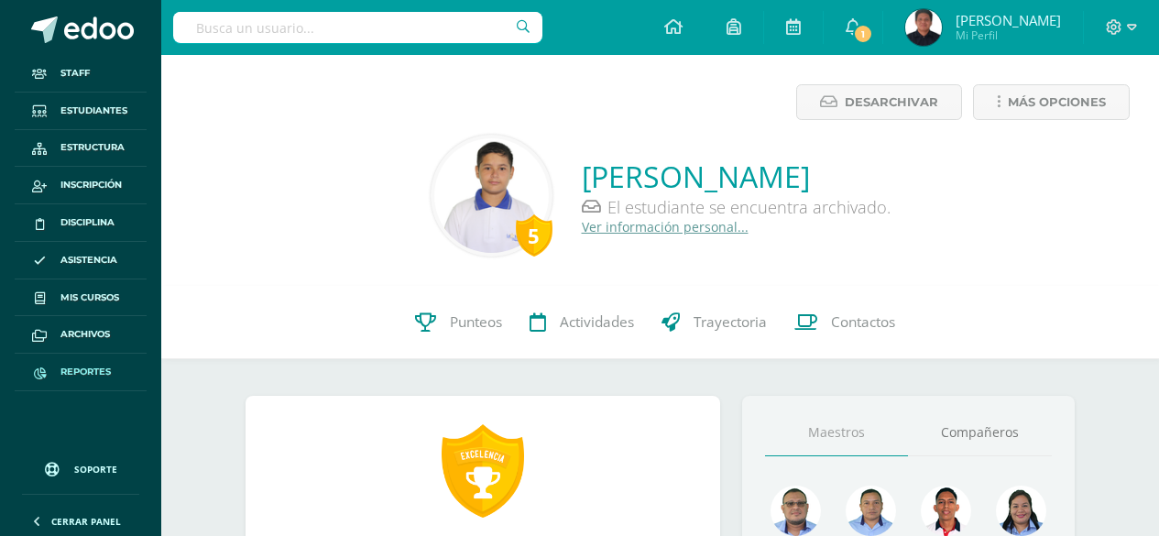
click at [101, 372] on span "Reportes" at bounding box center [85, 372] width 50 height 15
